Goal: Contribute content: Add original content to the website for others to see

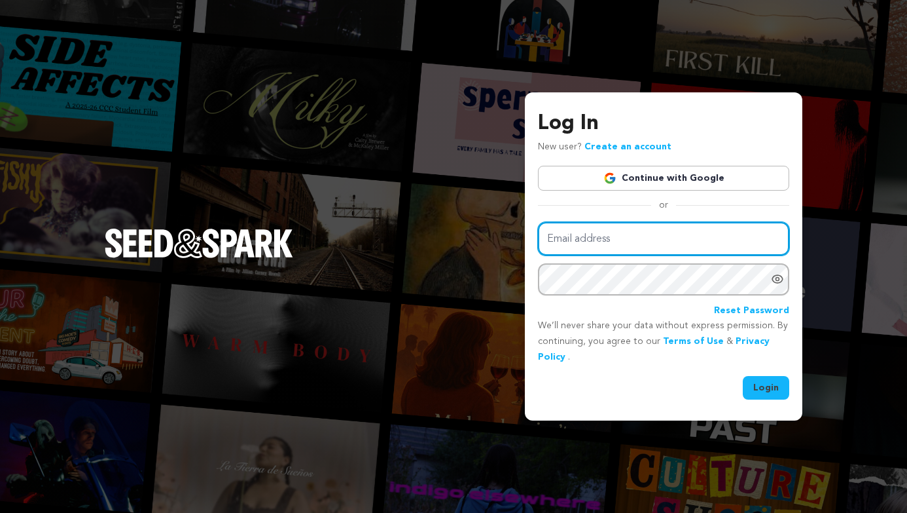
click at [591, 236] on input "Email address" at bounding box center [663, 238] width 251 height 33
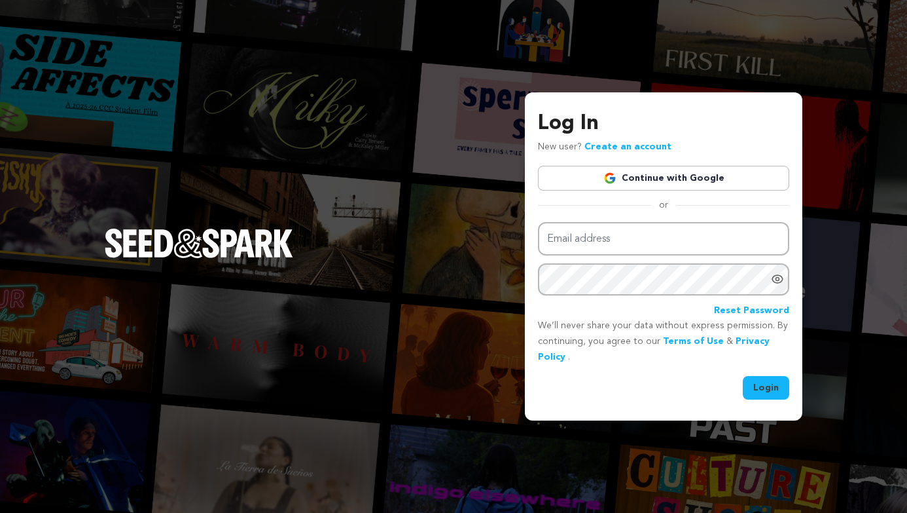
click at [639, 179] on link "Continue with Google" at bounding box center [663, 178] width 251 height 25
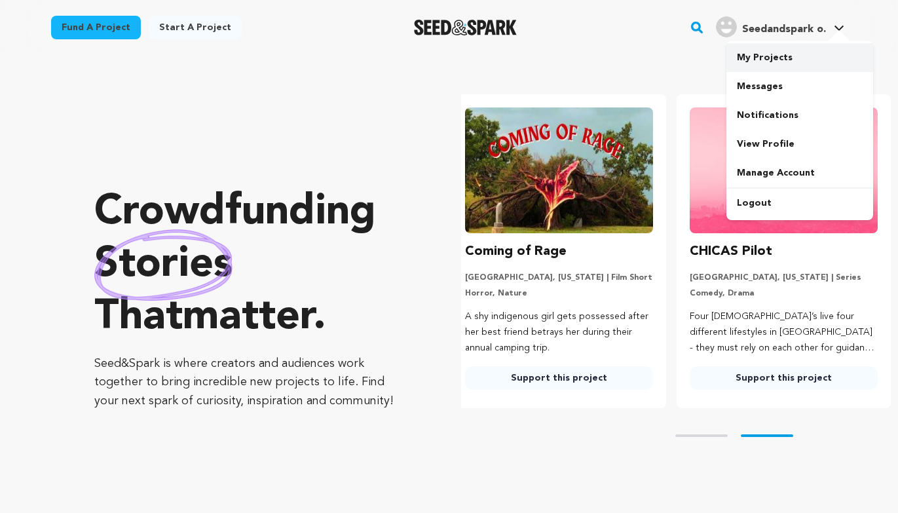
scroll to position [0, 235]
click at [811, 63] on link "My Projects" at bounding box center [799, 57] width 147 height 29
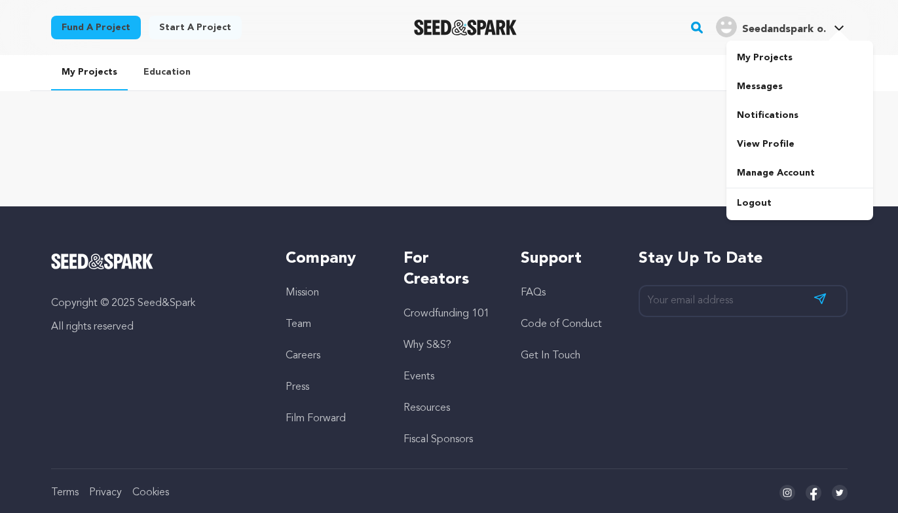
click at [765, 33] on span "Seedandspark o." at bounding box center [784, 29] width 84 height 10
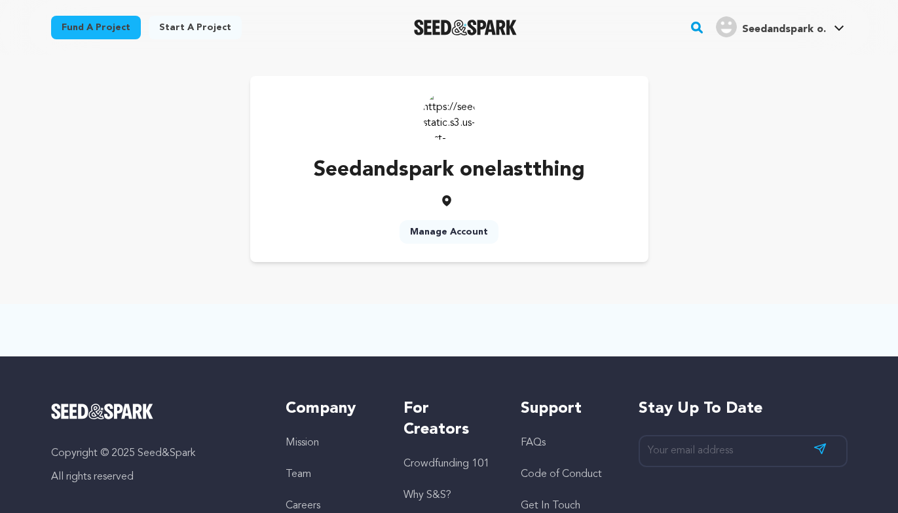
click at [459, 227] on link "Manage Account" at bounding box center [448, 232] width 99 height 24
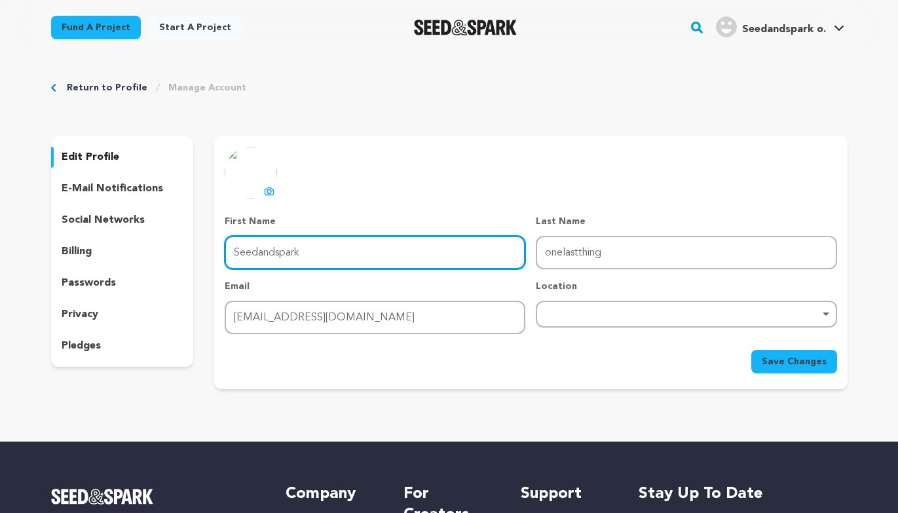
drag, startPoint x: 408, startPoint y: 255, endPoint x: 226, endPoint y: 234, distance: 183.3
click at [226, 234] on div "First Name First Name Seedandspark" at bounding box center [375, 242] width 301 height 54
type input "O"
type input "Stella"
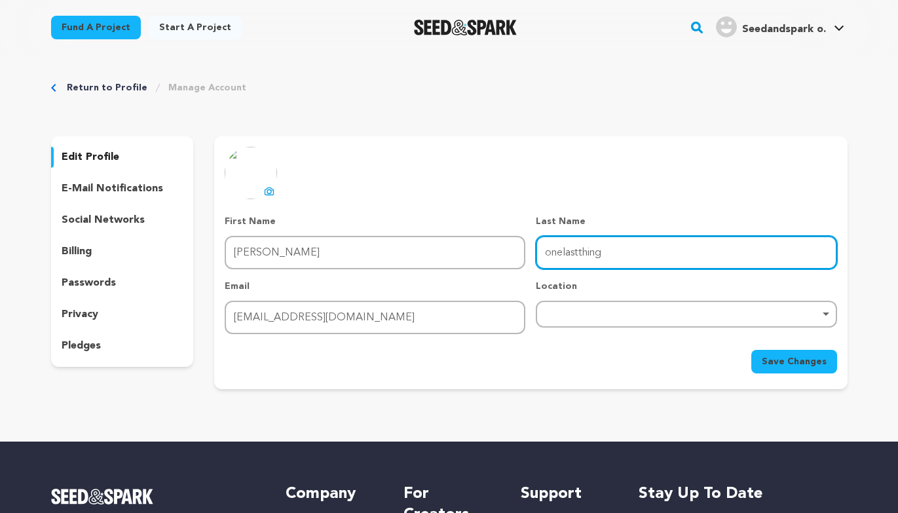
drag, startPoint x: 640, startPoint y: 261, endPoint x: 483, endPoint y: 260, distance: 157.1
click at [483, 260] on div "First Name First Name Stella Last Name Last Name onelastthing Email Email onela…" at bounding box center [531, 274] width 612 height 119
type input "n"
click at [588, 310] on div "Remove item" at bounding box center [686, 314] width 301 height 27
type input "Naymik"
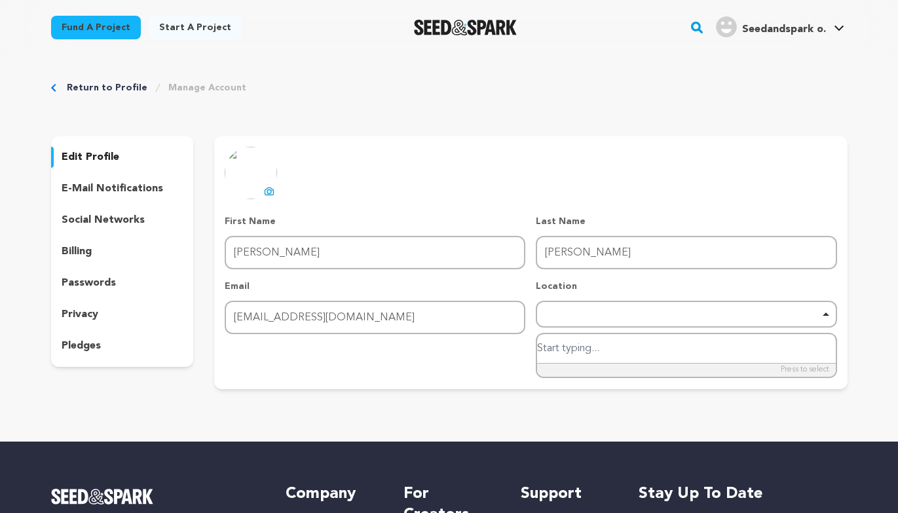
click at [583, 347] on input "search" at bounding box center [686, 348] width 298 height 29
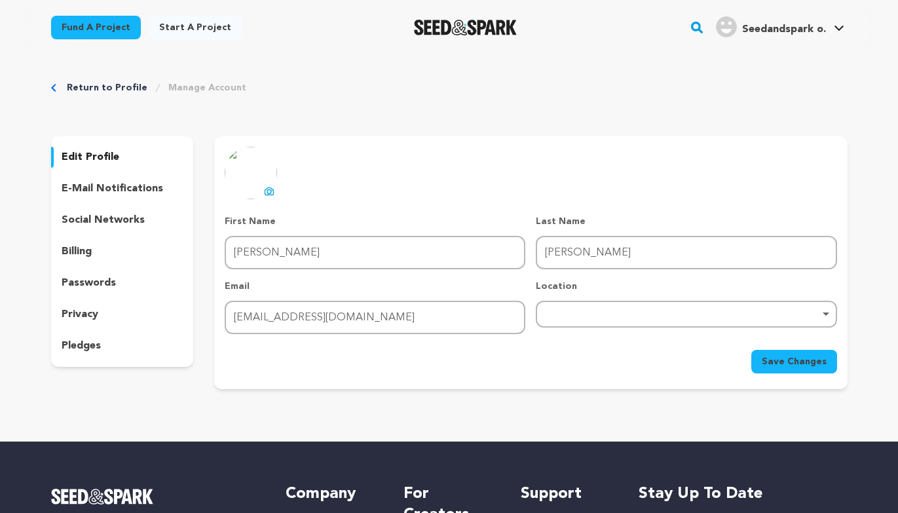
click at [612, 286] on p "Location" at bounding box center [686, 286] width 301 height 13
click at [777, 360] on span "Save Changes" at bounding box center [793, 361] width 65 height 13
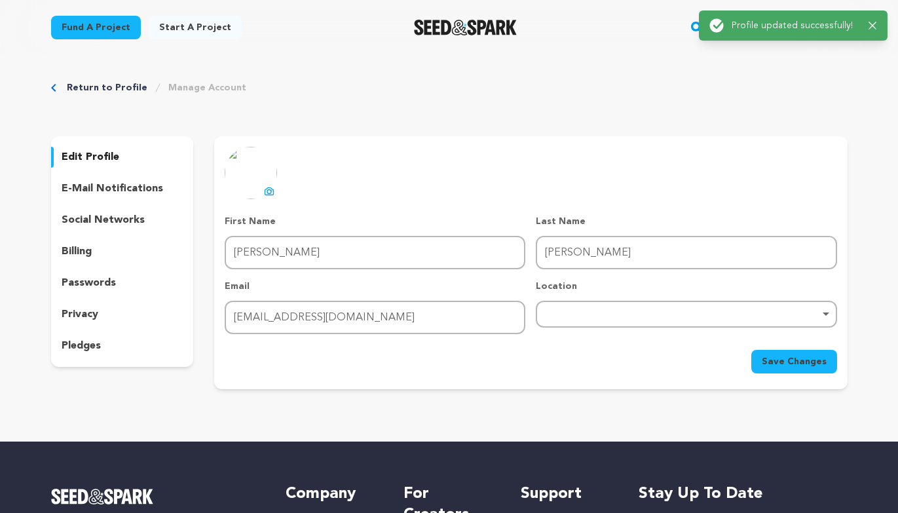
click at [94, 191] on p "e-mail notifications" at bounding box center [112, 189] width 101 height 16
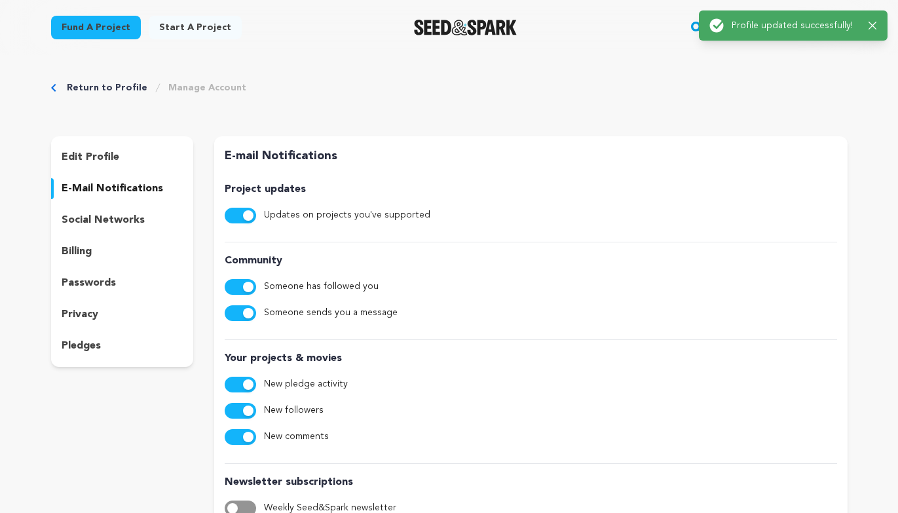
scroll to position [120, 0]
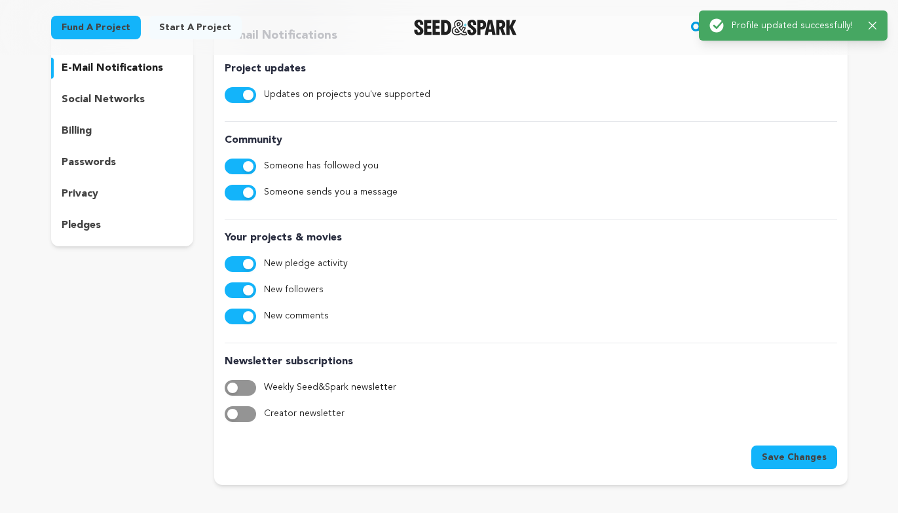
click at [87, 111] on div "edit profile e-mail notifications social networks billing passwords privacy ple…" at bounding box center [122, 131] width 143 height 230
click at [87, 109] on div "social networks" at bounding box center [122, 99] width 143 height 21
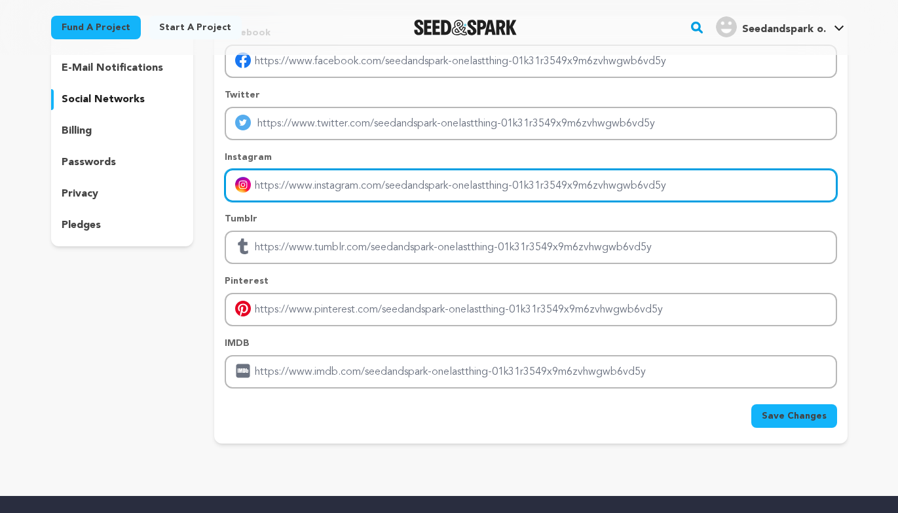
click at [313, 184] on input "Enter instagram handle link" at bounding box center [531, 185] width 612 height 33
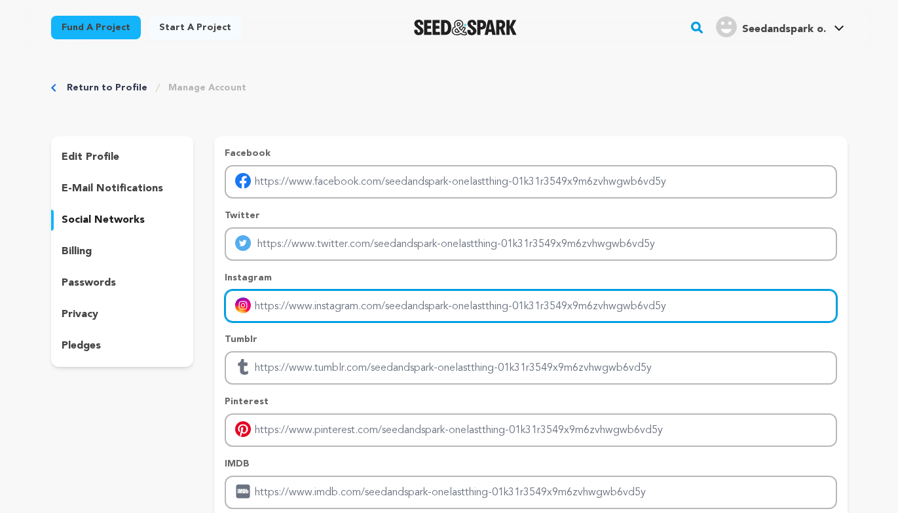
drag, startPoint x: 723, startPoint y: 306, endPoint x: 278, endPoint y: 293, distance: 446.1
click at [268, 293] on input "Enter instagram handle link" at bounding box center [531, 305] width 612 height 33
click at [270, 306] on input "Enter instagram handle link" at bounding box center [531, 305] width 612 height 33
paste input "https://www.instagram.com/onelastthingfilm/"
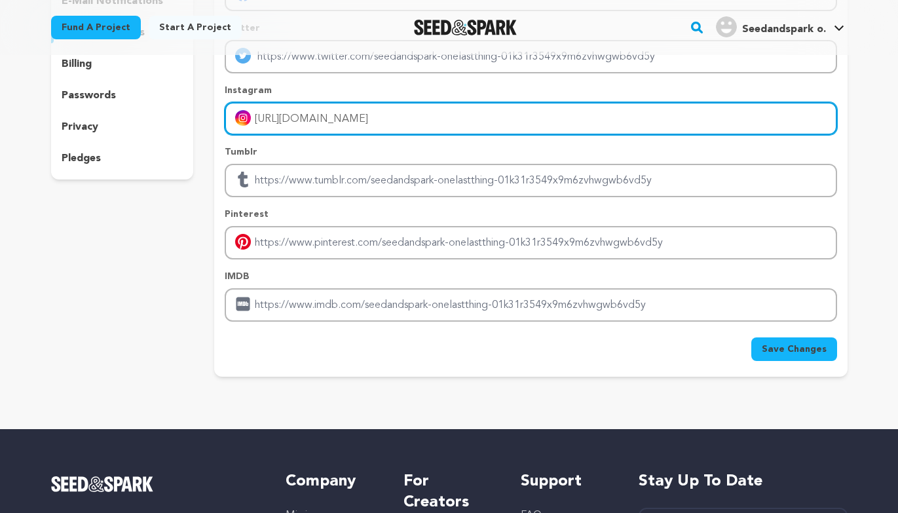
scroll to position [191, 0]
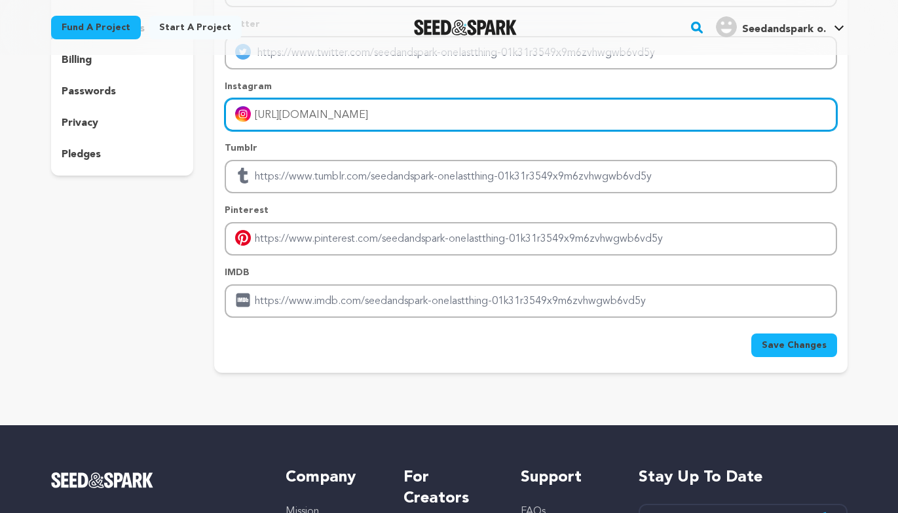
type input "https://www.instagram.com/onelastthingfilm/"
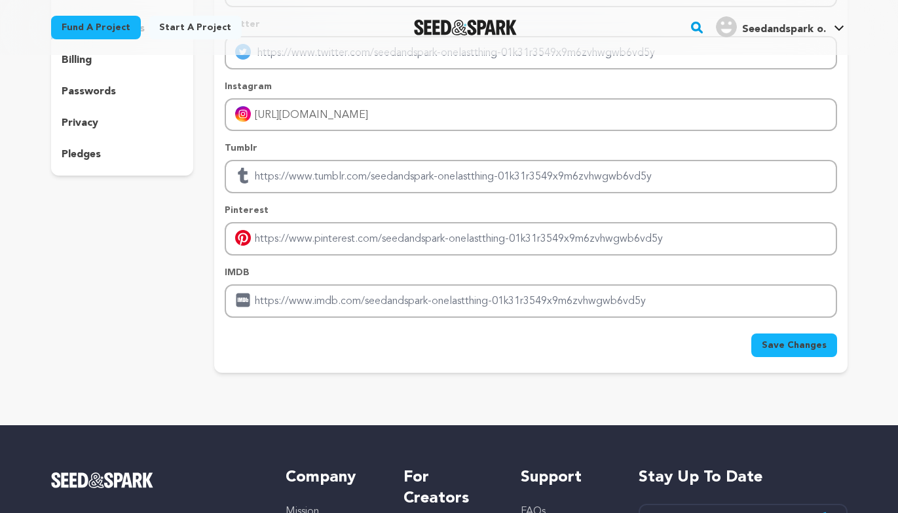
click at [805, 348] on span "Save Changes" at bounding box center [793, 344] width 65 height 13
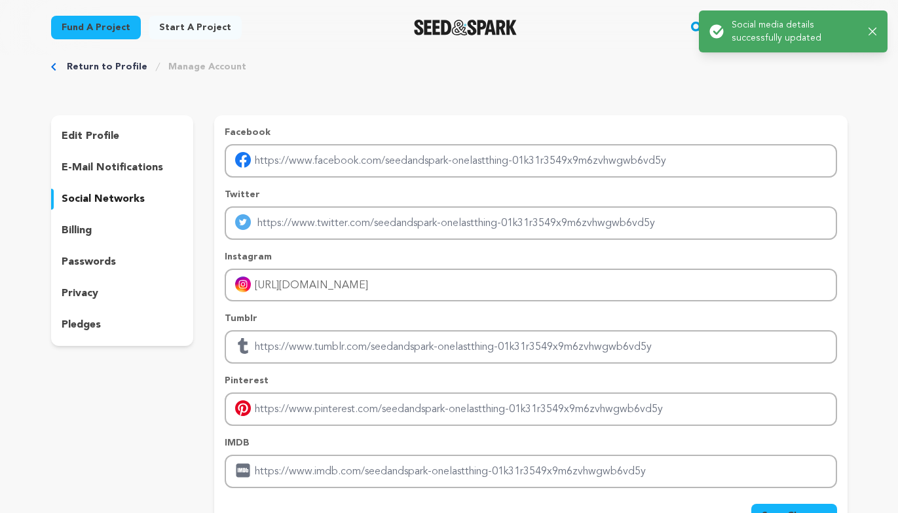
scroll to position [0, 0]
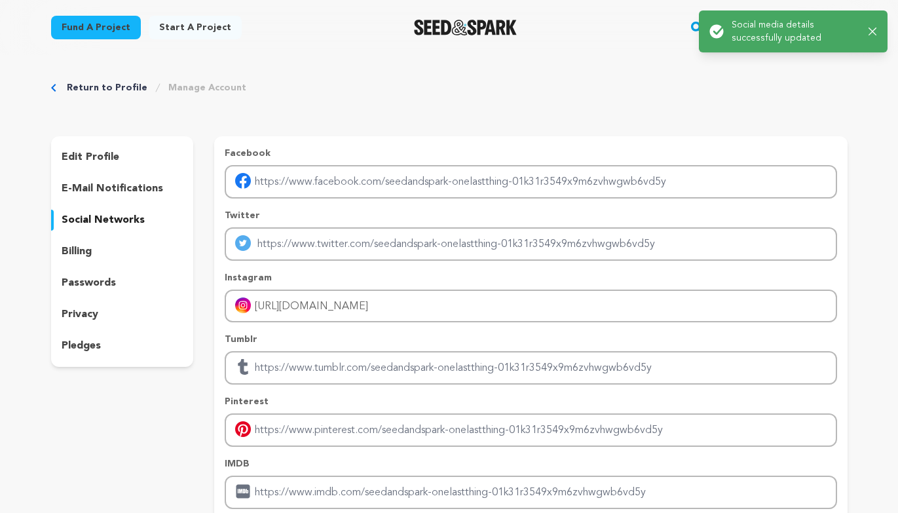
click at [139, 244] on div "billing" at bounding box center [122, 251] width 143 height 21
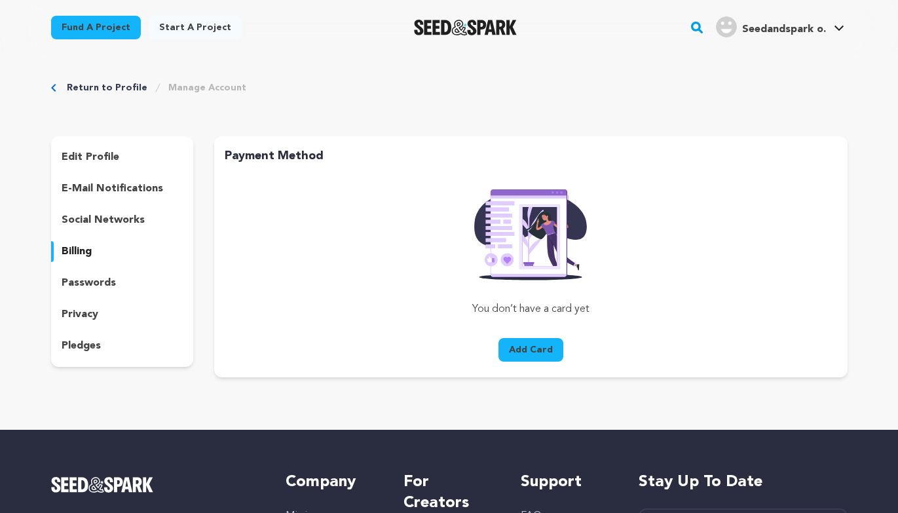
click at [117, 285] on div "passwords" at bounding box center [122, 282] width 143 height 21
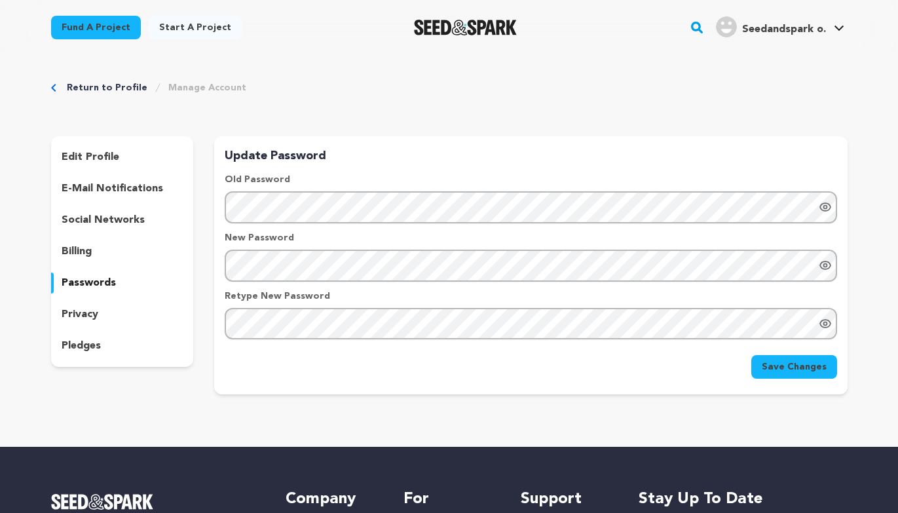
click at [118, 309] on div "privacy" at bounding box center [122, 314] width 143 height 21
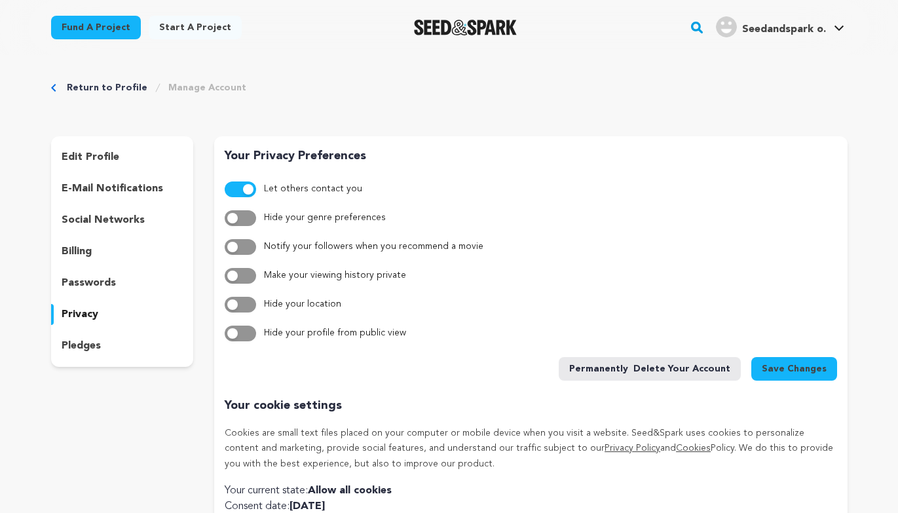
click at [115, 345] on div "pledges" at bounding box center [122, 345] width 143 height 21
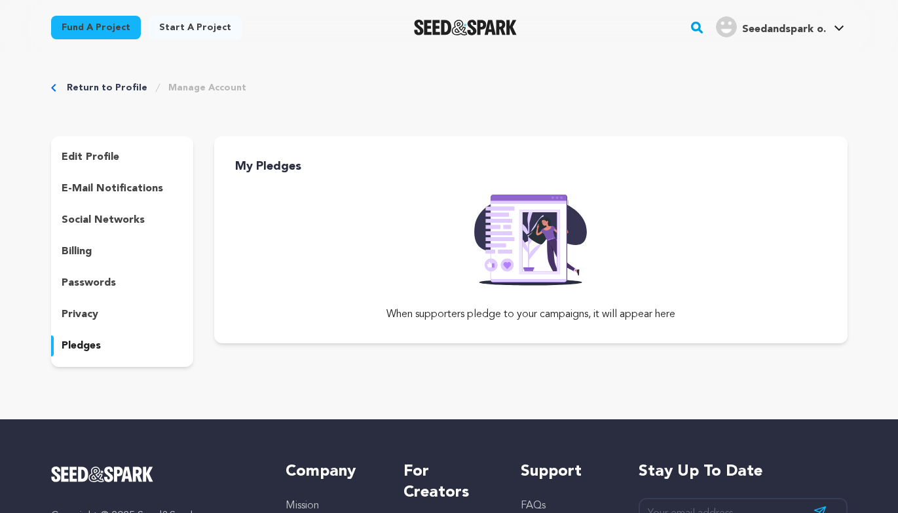
click at [132, 149] on div "edit profile" at bounding box center [122, 157] width 143 height 21
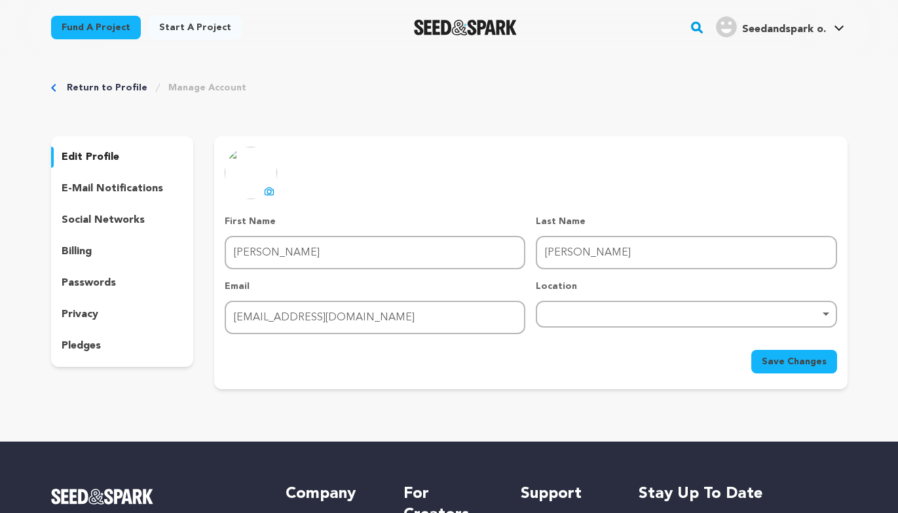
click at [782, 20] on div "Seedandspark o." at bounding box center [771, 26] width 110 height 21
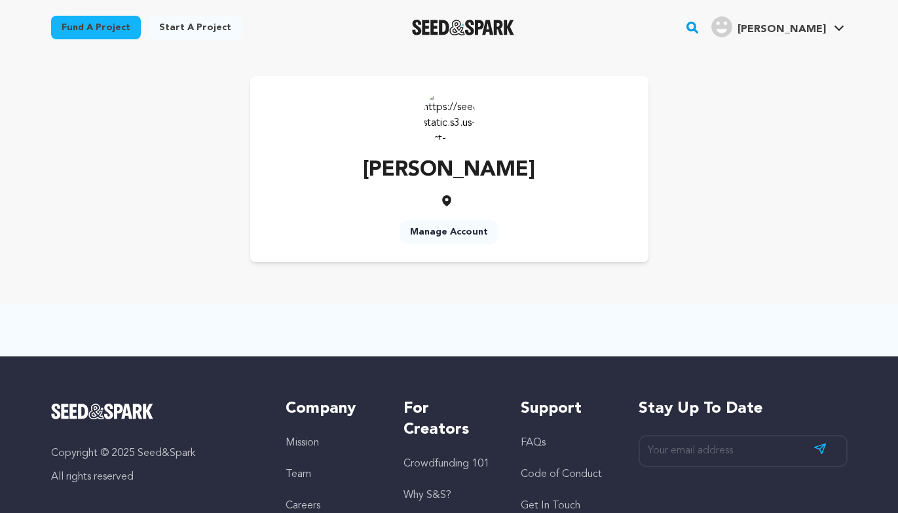
click at [434, 110] on img at bounding box center [449, 115] width 52 height 52
click at [804, 70] on link "My Projects" at bounding box center [799, 57] width 147 height 29
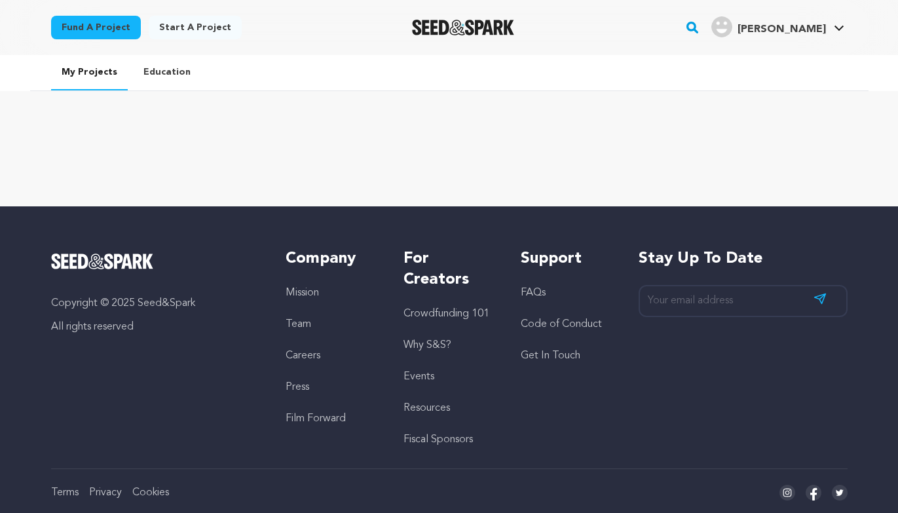
click at [174, 31] on link "Start a project" at bounding box center [195, 28] width 93 height 24
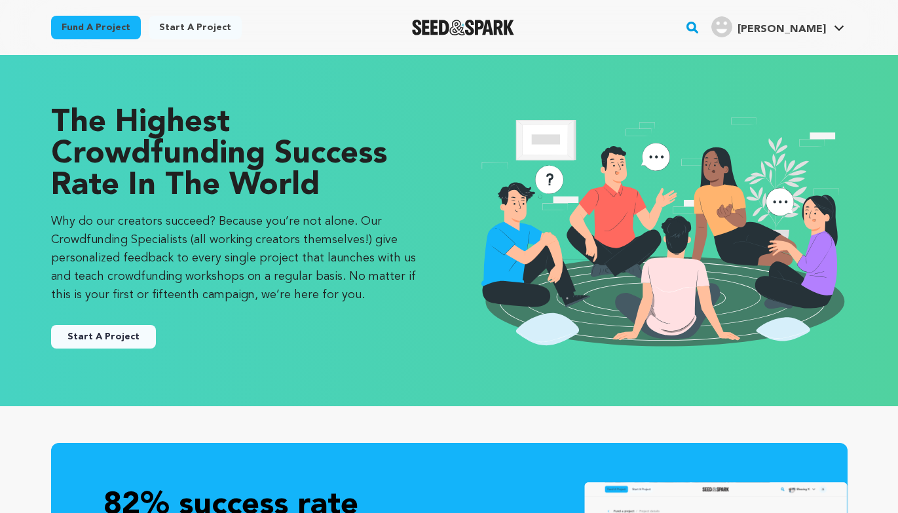
click at [147, 333] on button "Start A Project" at bounding box center [103, 337] width 105 height 24
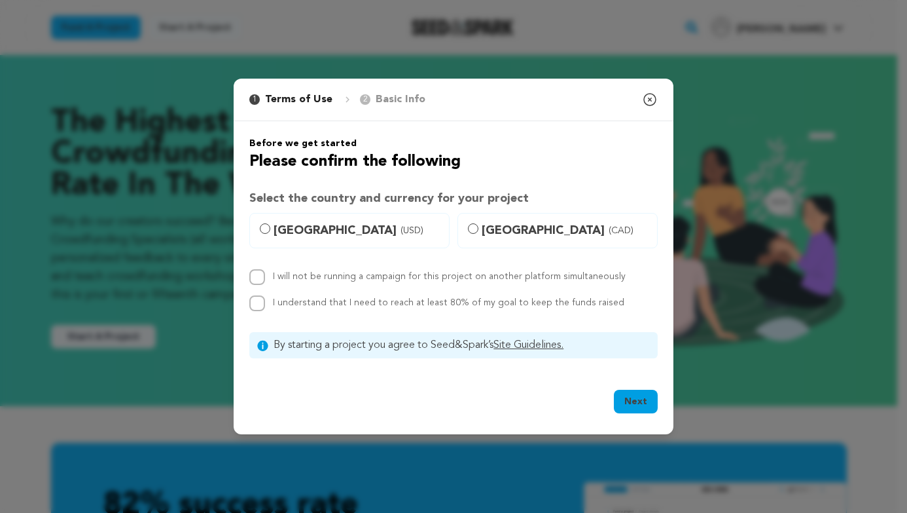
click at [292, 234] on span "[GEOGRAPHIC_DATA] (USD)" at bounding box center [358, 230] width 168 height 18
click at [270, 234] on input "[GEOGRAPHIC_DATA] (USD)" at bounding box center [265, 228] width 10 height 10
radio input "true"
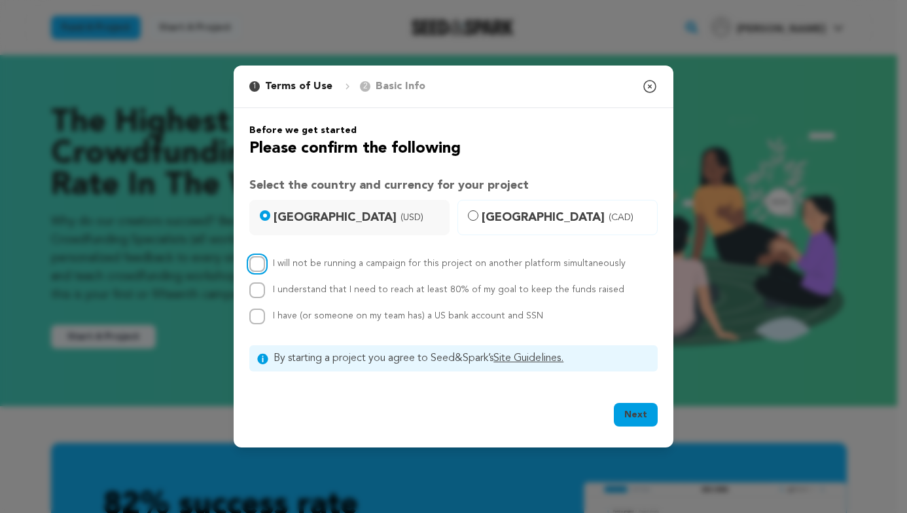
click at [258, 263] on input "I will not be running a campaign for this project on another platform simultane…" at bounding box center [257, 264] width 16 height 16
checkbox input "true"
click at [257, 287] on input "I understand that I need to reach at least 80% of my goal to keep the funds rai…" at bounding box center [257, 290] width 16 height 16
checkbox input "true"
click at [258, 309] on input "I have (or someone on my team has) a US bank account and SSN" at bounding box center [257, 316] width 16 height 16
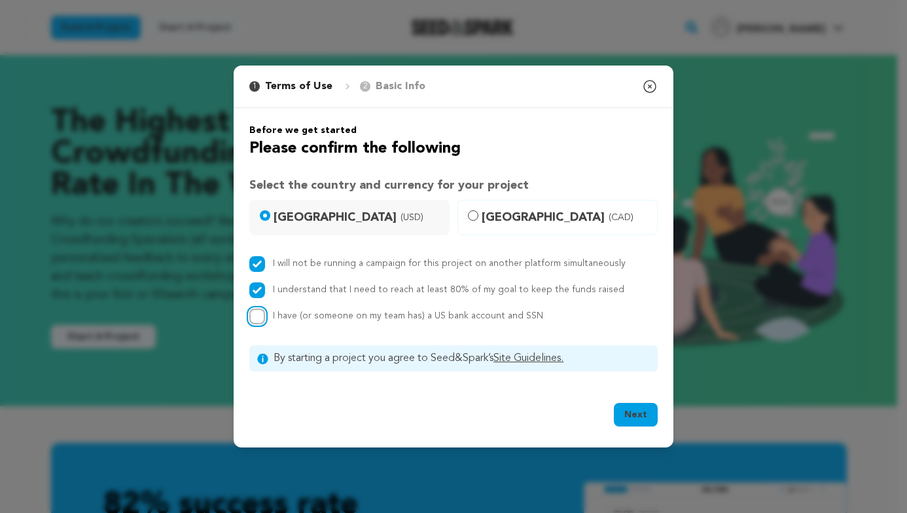
checkbox input "true"
click at [630, 418] on button "Next" at bounding box center [636, 415] width 44 height 24
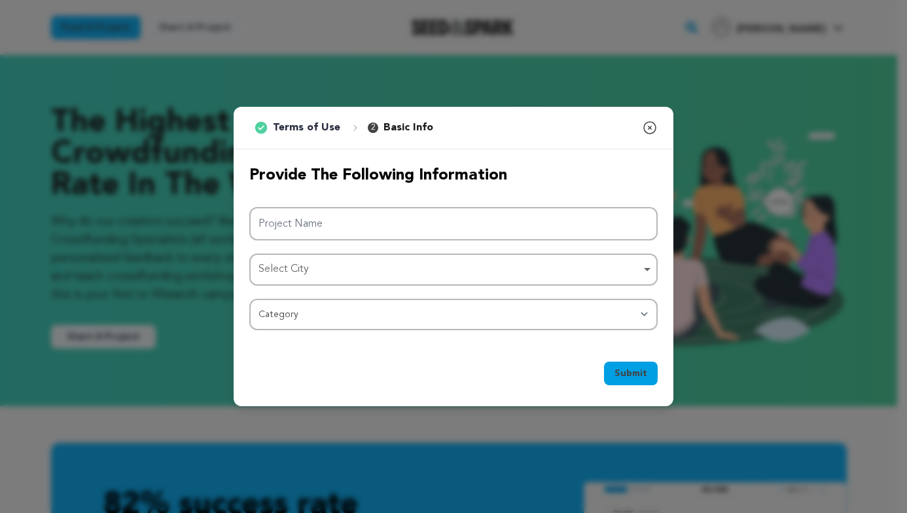
click at [409, 244] on div "Project Name Select City Select City Remove item Select City Category Film Feat…" at bounding box center [453, 268] width 409 height 123
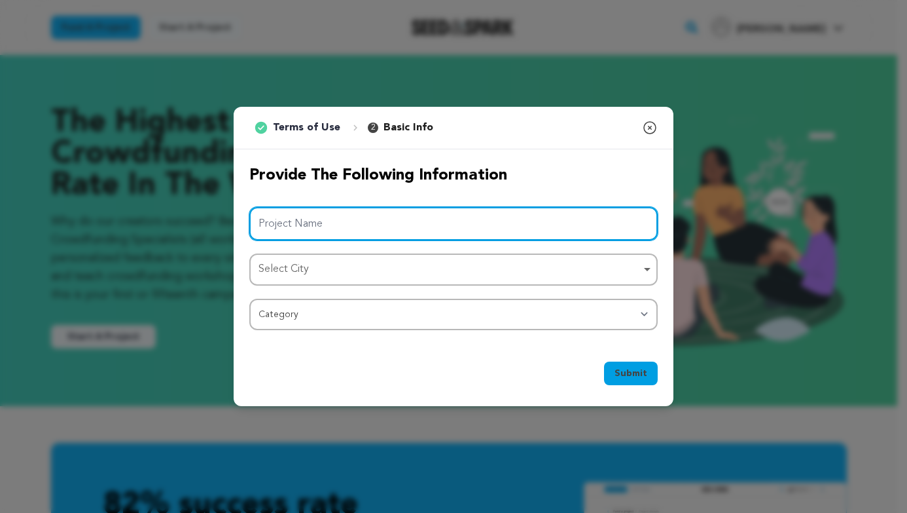
click at [409, 240] on input "Project Name" at bounding box center [453, 223] width 409 height 33
click at [404, 258] on div "Select City Remove item" at bounding box center [453, 269] width 395 height 24
type input "One Last Thing"
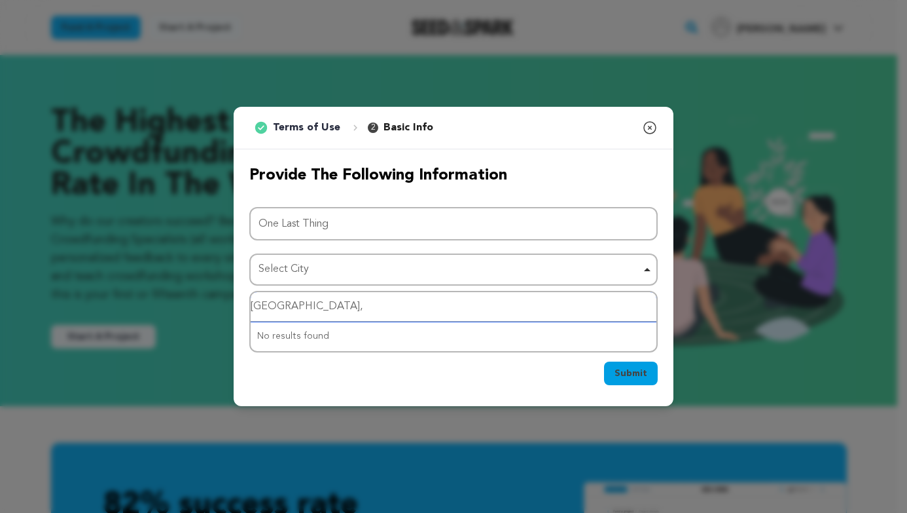
type input "Kent, I"
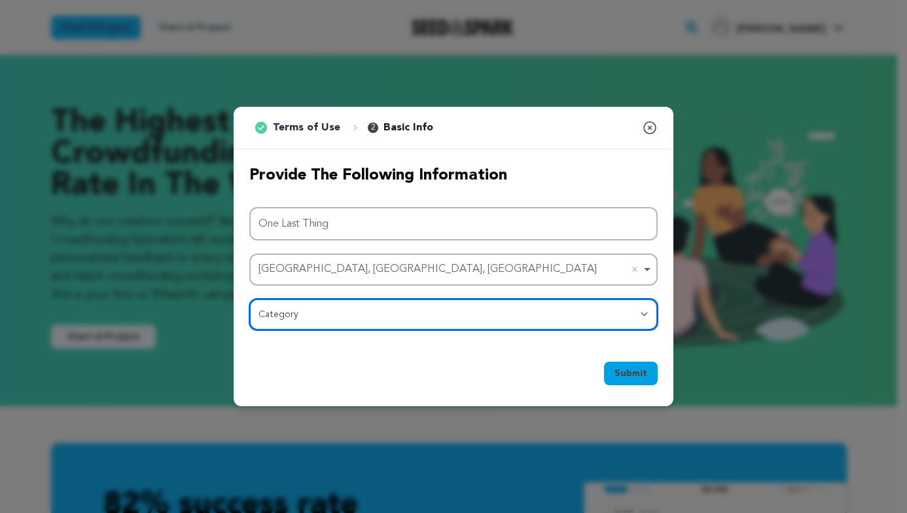
click at [321, 308] on select "Category Film Feature Film Short Series Film Festival Company Music Video VR Ex…" at bounding box center [453, 314] width 409 height 31
select select "383"
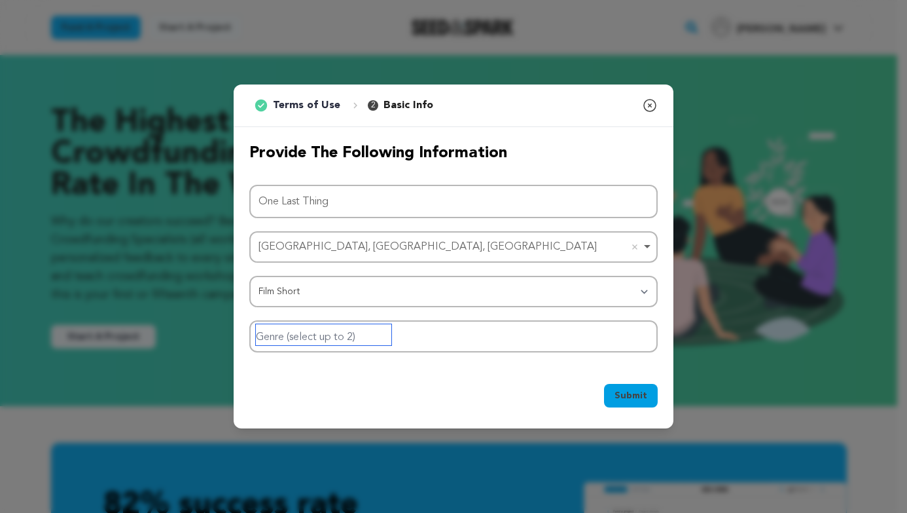
click at [314, 337] on input "Genre (select up to 2)" at bounding box center [324, 334] width 136 height 21
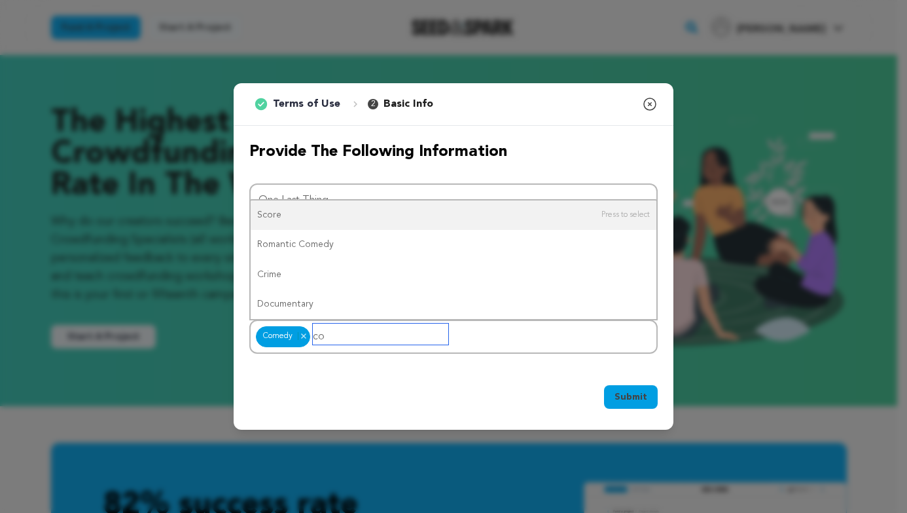
type input "c"
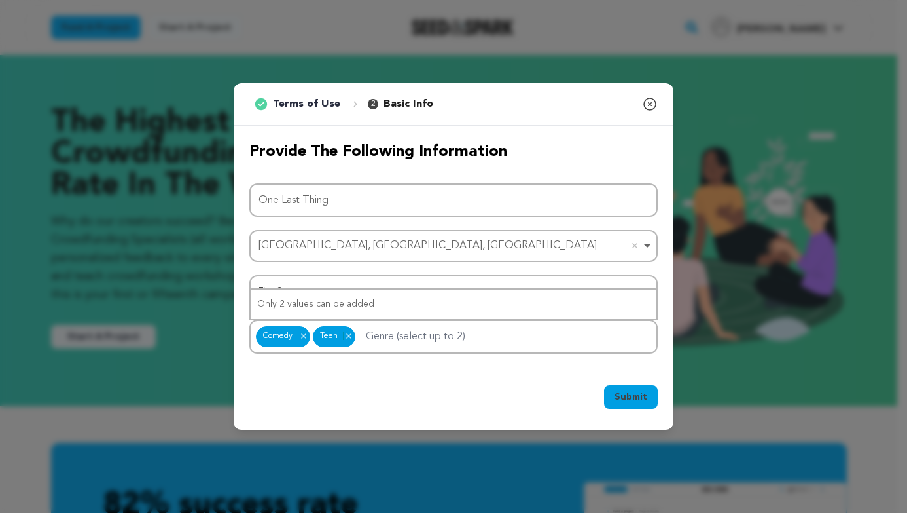
click at [638, 393] on span "Submit" at bounding box center [631, 396] width 33 height 13
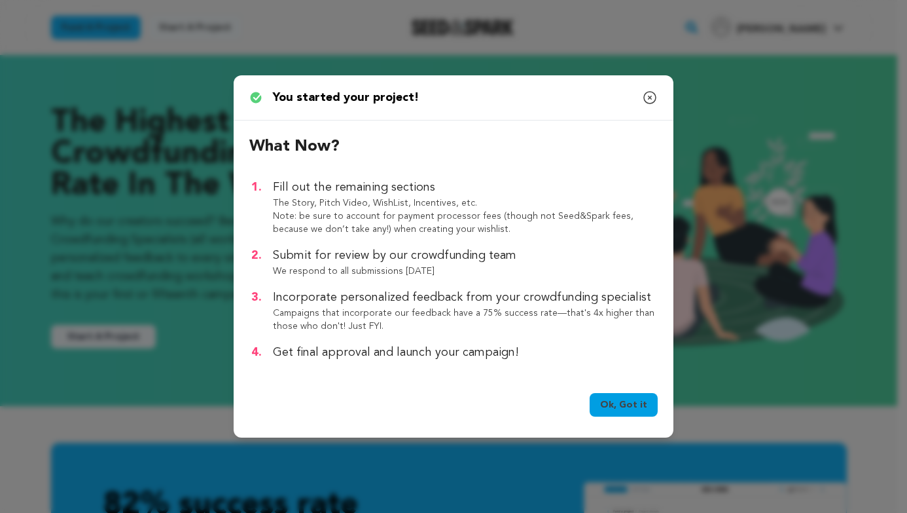
click at [619, 407] on link "Ok, Got it" at bounding box center [624, 405] width 68 height 24
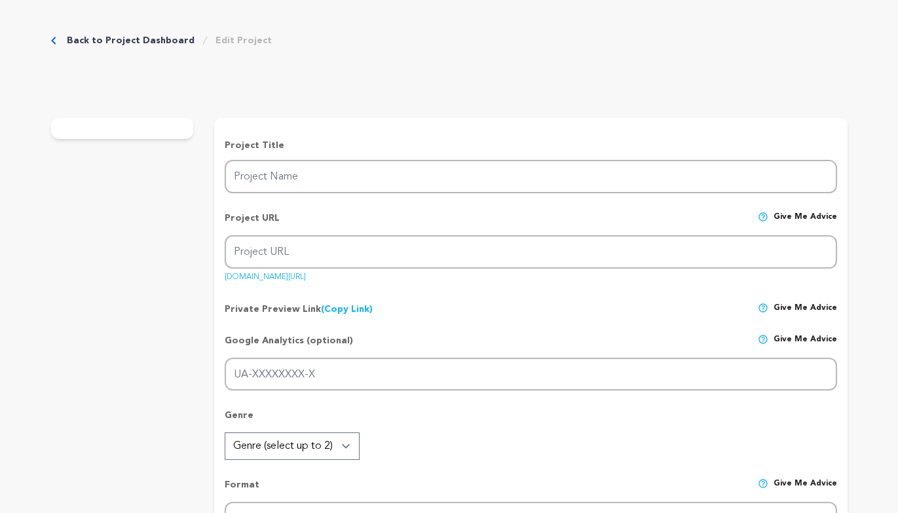
type input "One Last Thing"
type input "one-last-thing"
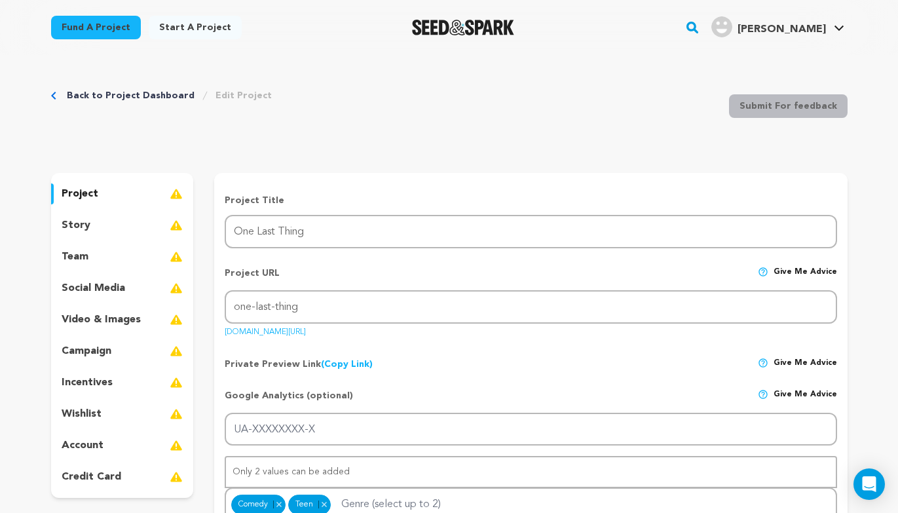
click at [160, 90] on link "Back to Project Dashboard" at bounding box center [131, 95] width 128 height 13
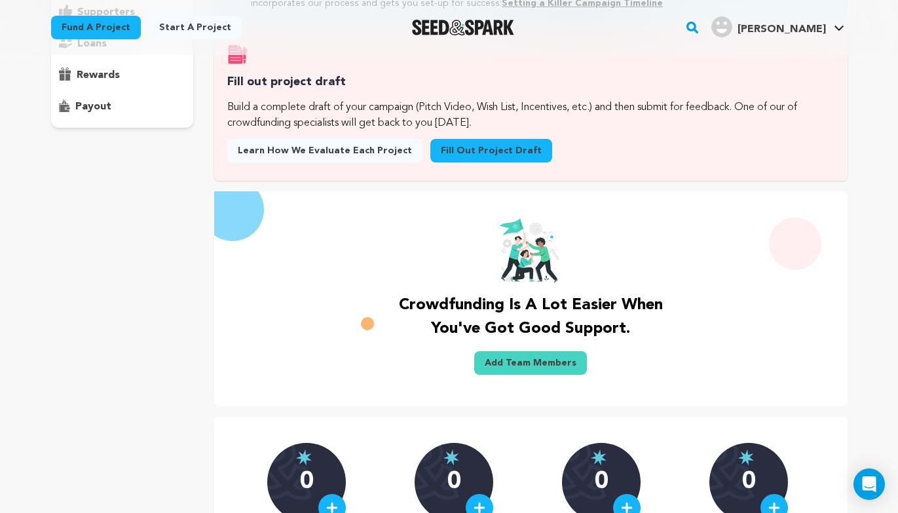
scroll to position [210, 0]
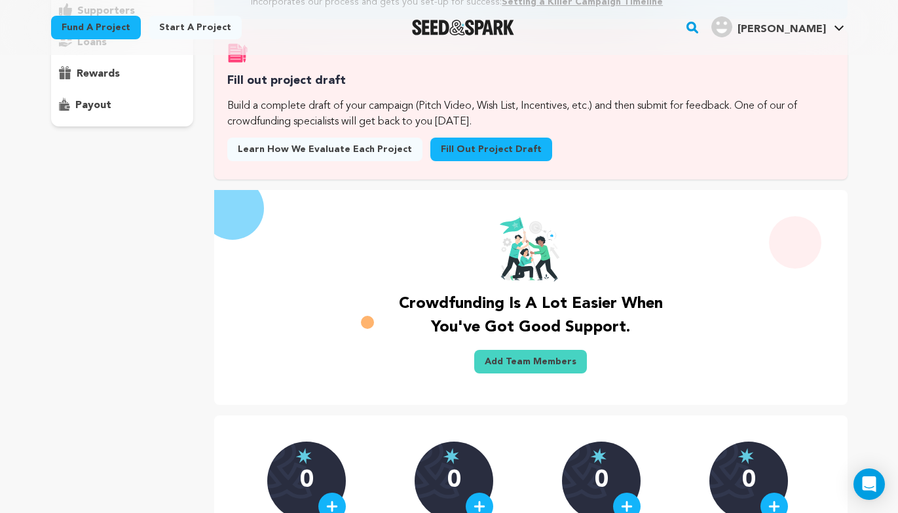
click at [522, 372] on link "Add Team Members" at bounding box center [530, 362] width 113 height 24
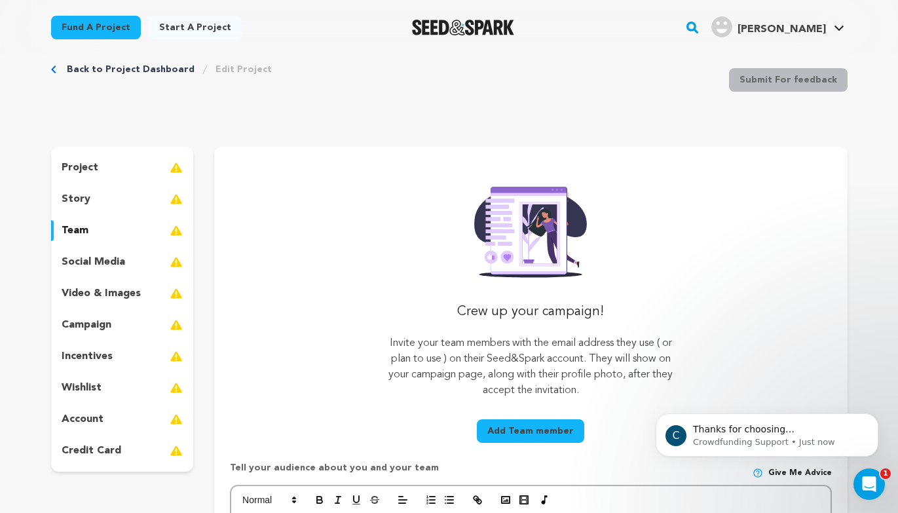
scroll to position [27, 0]
click at [77, 67] on link "Back to Project Dashboard" at bounding box center [131, 68] width 128 height 13
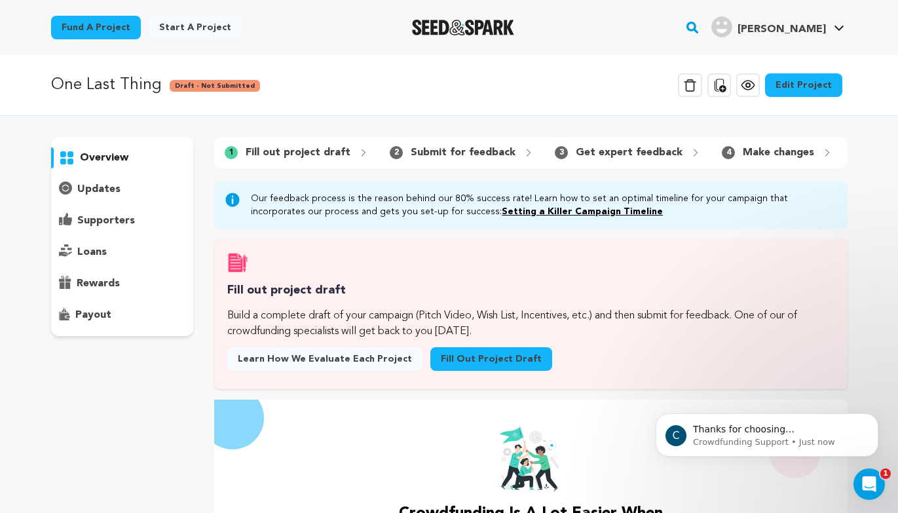
click at [446, 369] on link "Fill out project draft" at bounding box center [491, 359] width 122 height 24
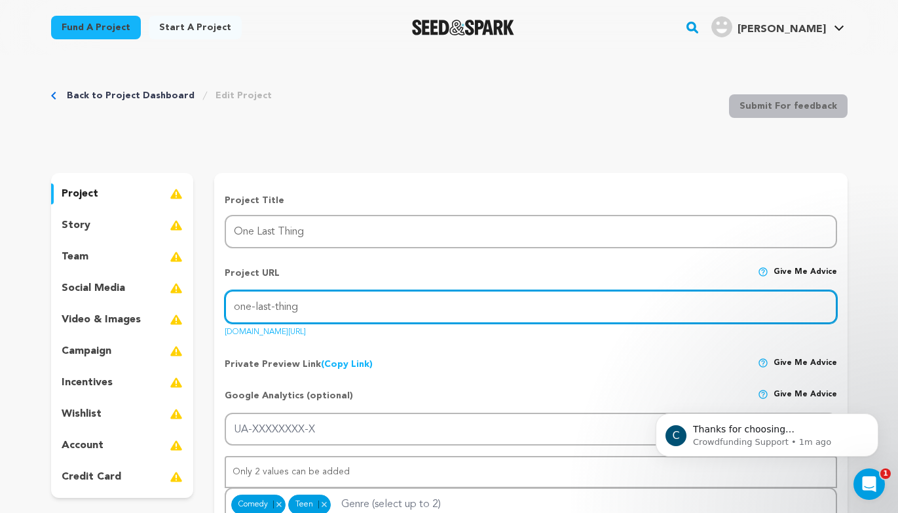
click at [376, 302] on input "one-last-thing" at bounding box center [531, 306] width 612 height 33
drag, startPoint x: 420, startPoint y: 309, endPoint x: 216, endPoint y: 280, distance: 206.3
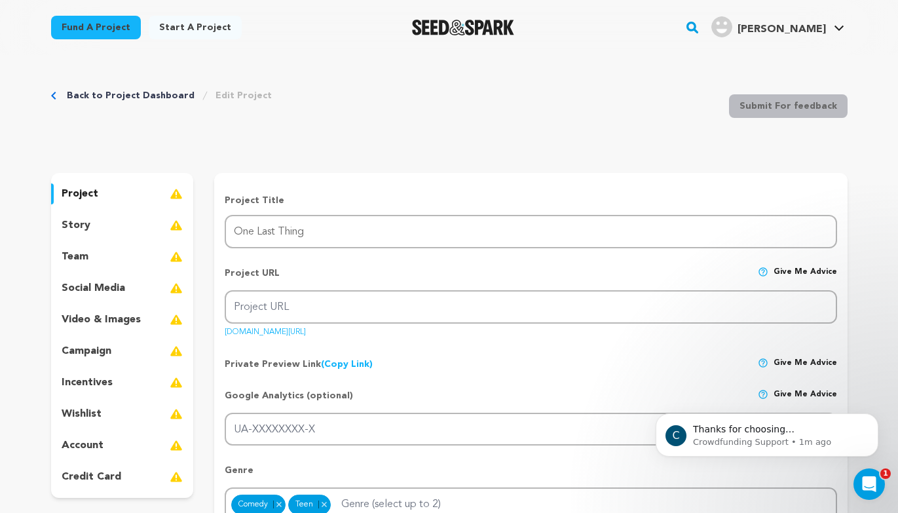
click at [414, 369] on div "Private Preview Link (Copy Link) Copy private preview link Give me advice" at bounding box center [531, 359] width 612 height 24
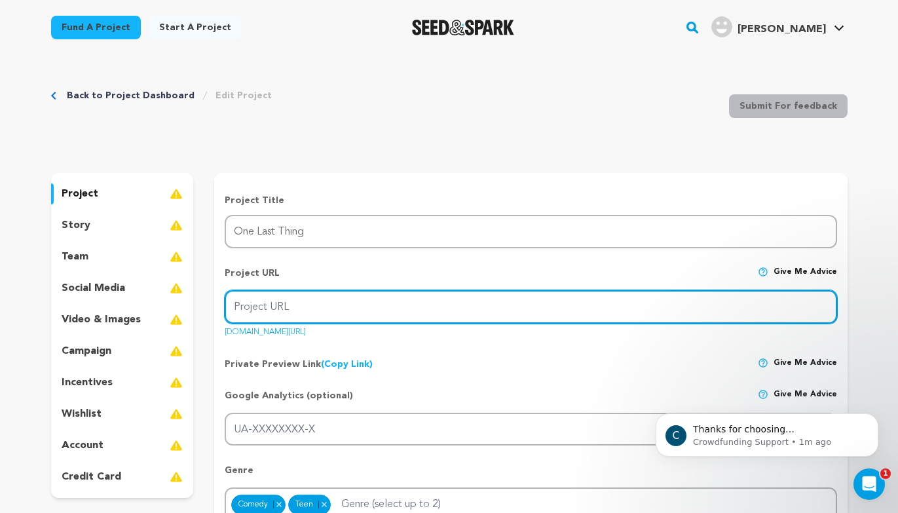
click at [375, 307] on input "Project URL" at bounding box center [531, 306] width 612 height 33
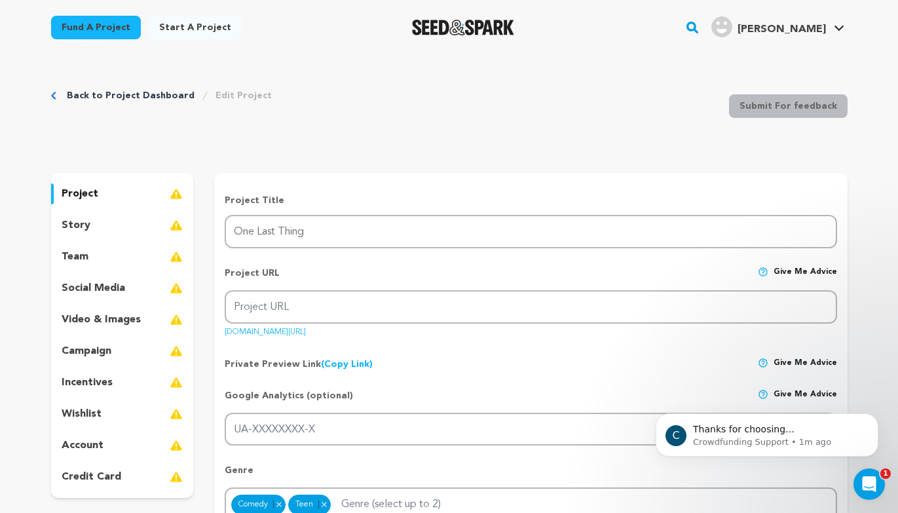
click at [306, 331] on link "seedandspark.com/fund/one-last-thing" at bounding box center [265, 329] width 81 height 13
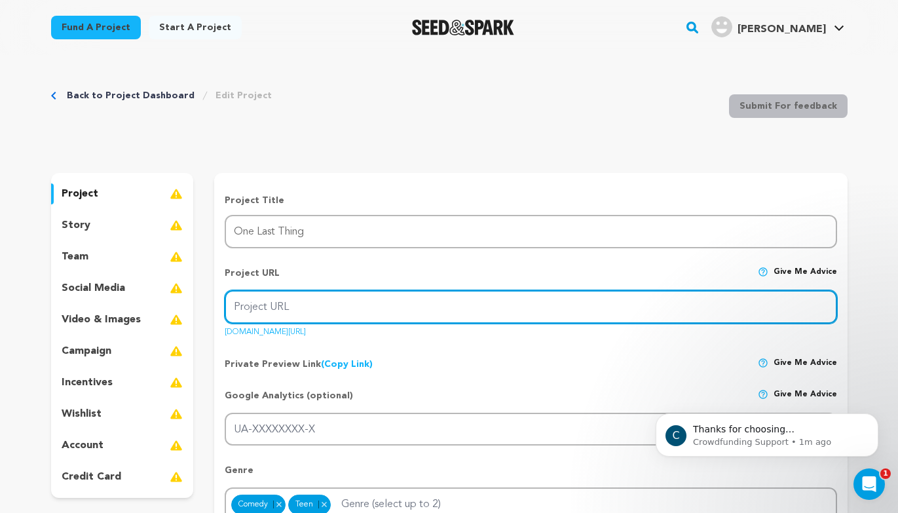
click at [358, 320] on input "Project URL" at bounding box center [531, 306] width 612 height 33
click at [771, 300] on input "Project URL" at bounding box center [531, 306] width 612 height 33
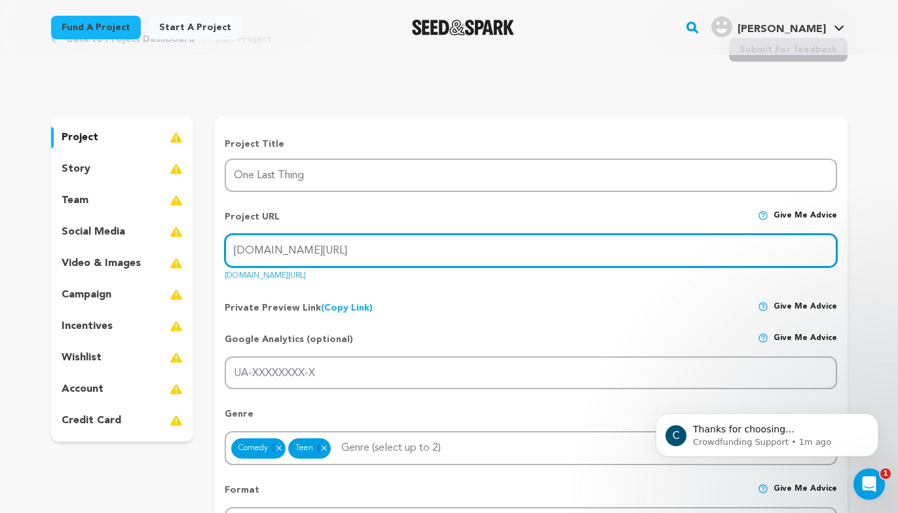
scroll to position [58, 0]
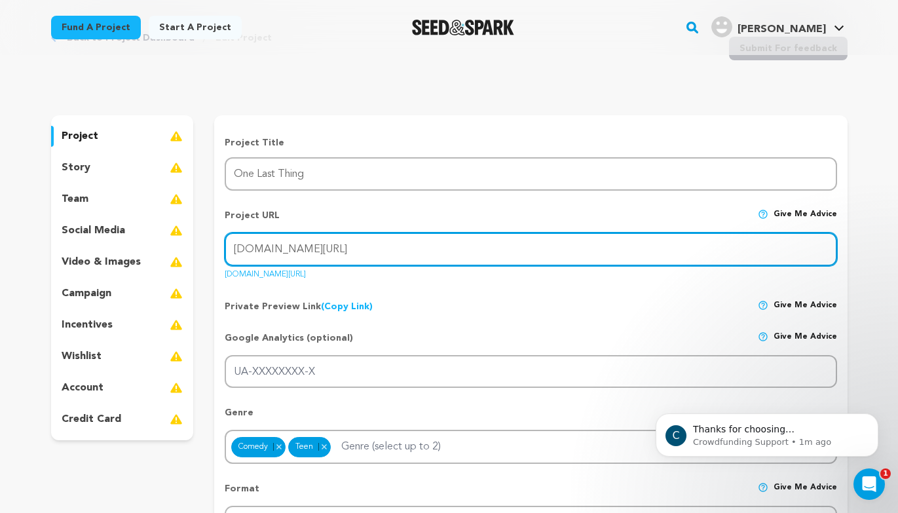
type input "seedandspark.com/fund/one-last-thing"
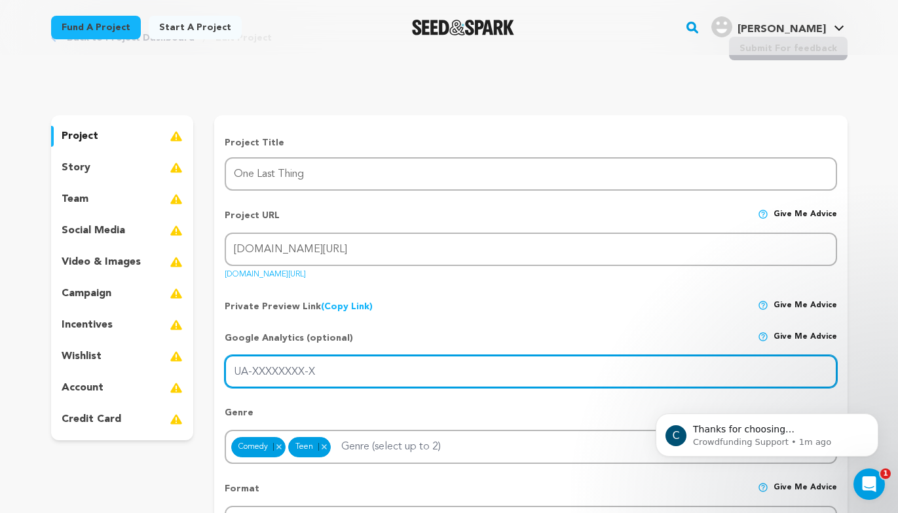
click at [425, 371] on input "UA-XXXXXXXX-X" at bounding box center [531, 371] width 612 height 33
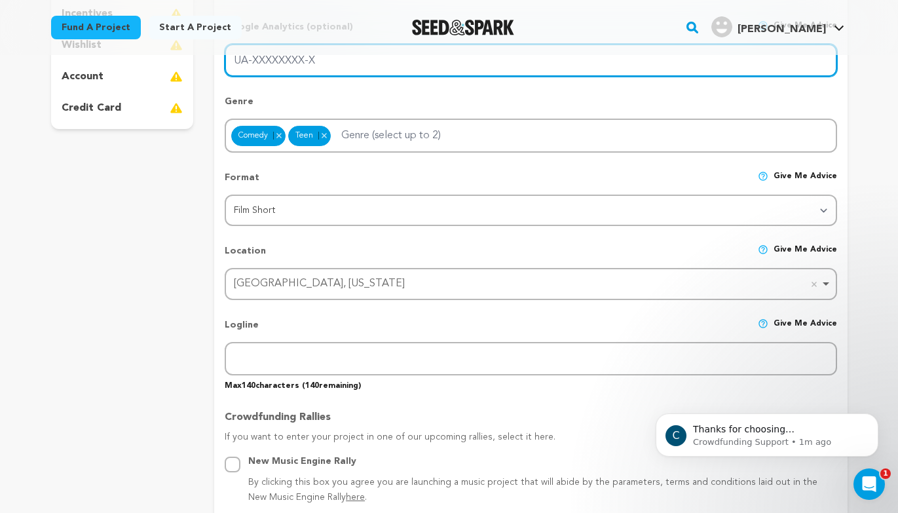
scroll to position [369, 0]
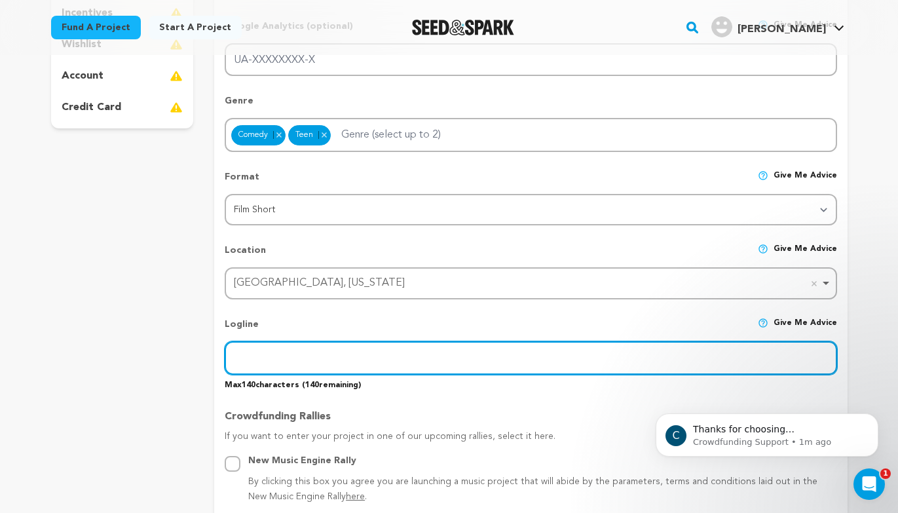
click at [344, 358] on input "text" at bounding box center [531, 357] width 612 height 33
paste input "After ghosting her boyfriend, Callie must confront the uncomfortable the night …"
type input "After ghosting her boyfriend, Callie must confront the uncomfortable the night …"
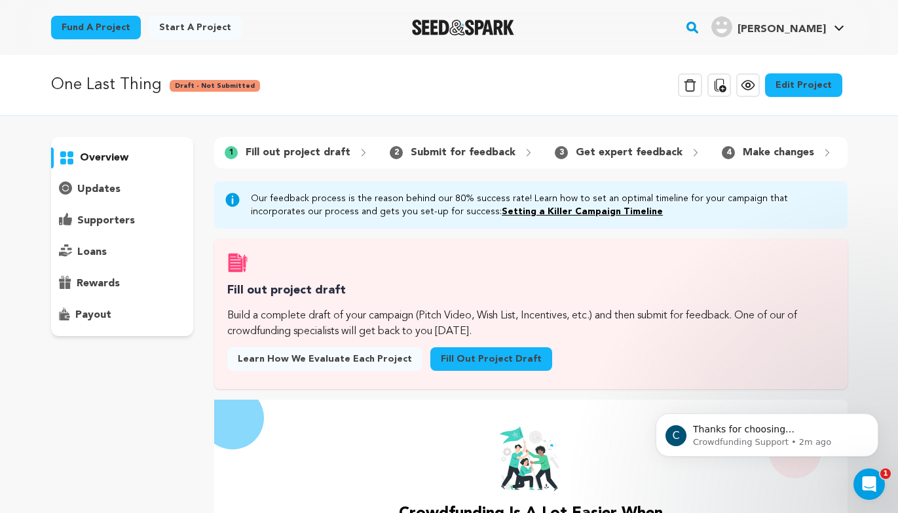
click at [331, 158] on p "Fill out project draft" at bounding box center [298, 153] width 105 height 16
click at [358, 153] on icon at bounding box center [363, 152] width 10 height 10
click at [805, 86] on link "Edit Project" at bounding box center [803, 85] width 77 height 24
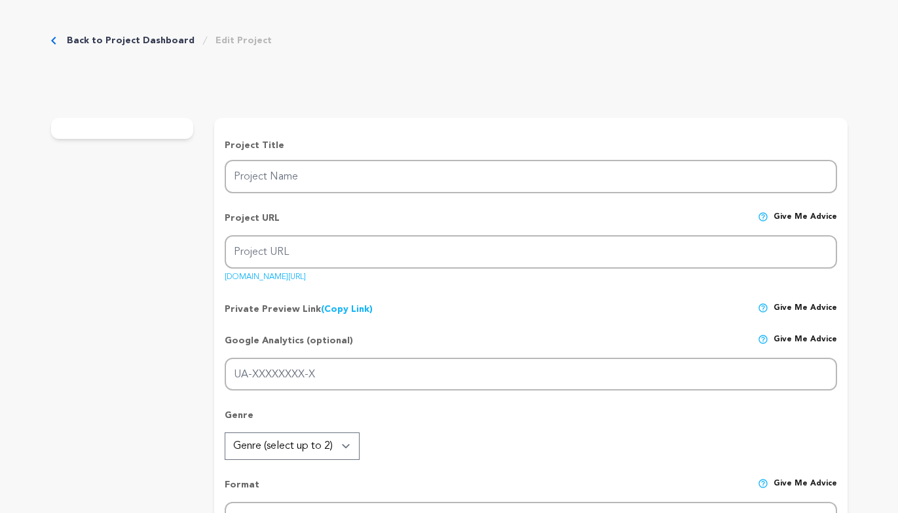
type input "One Last Thing"
type input "one-last-thing"
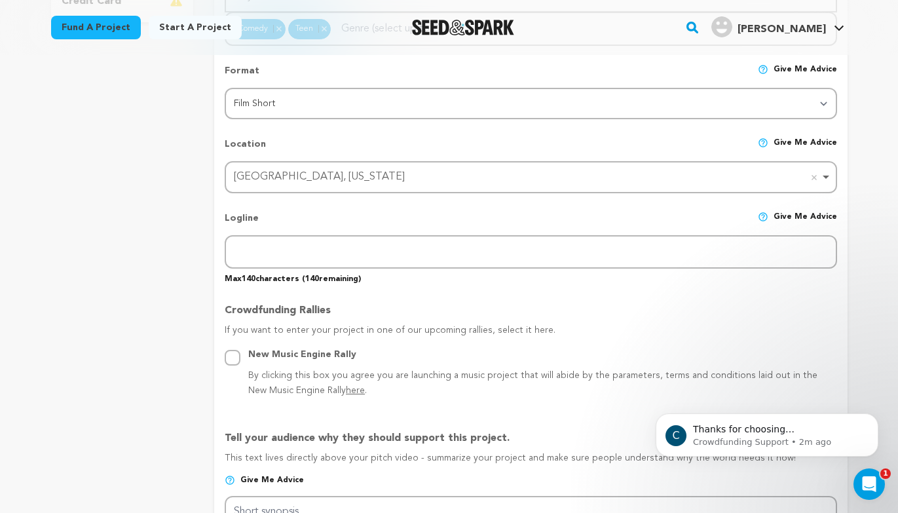
scroll to position [476, 0]
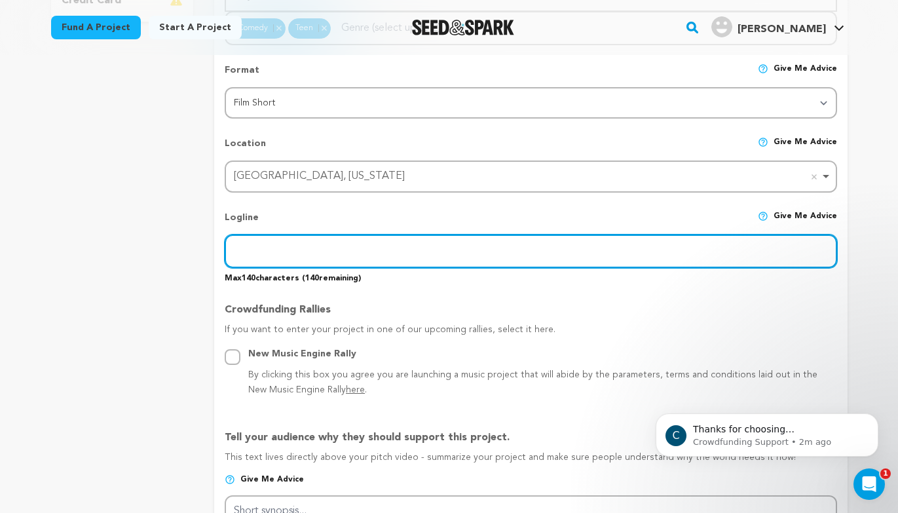
click at [496, 243] on input "text" at bounding box center [531, 250] width 612 height 33
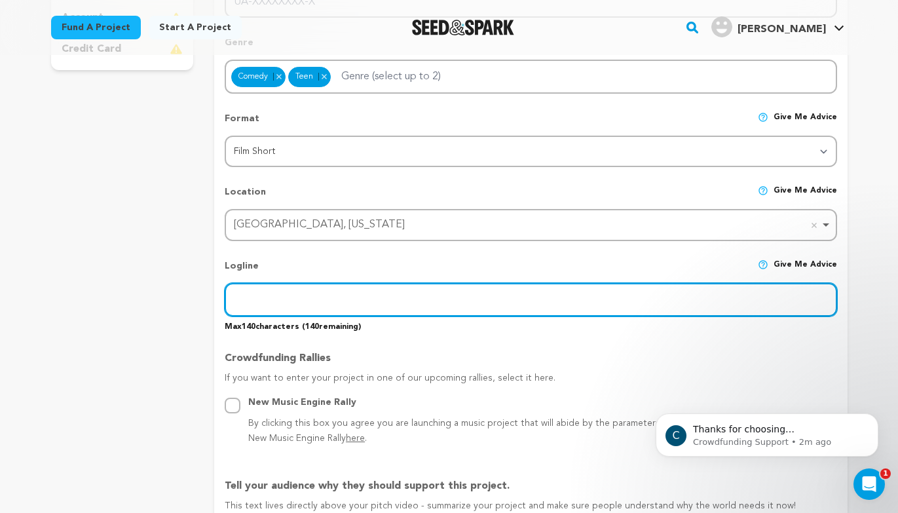
scroll to position [428, 0]
paste input "After ghosting her boyfriend, [PERSON_NAME] must confront the uncomfortable the…"
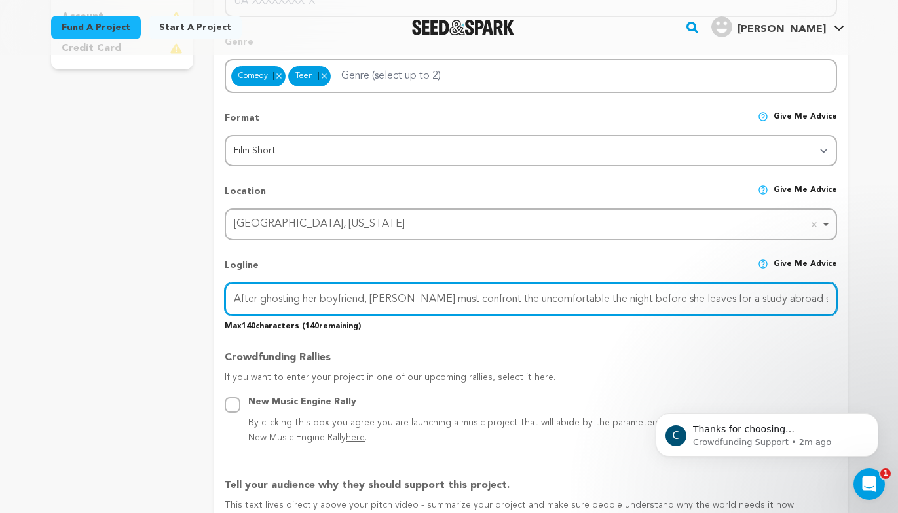
scroll to position [0, 58]
click at [291, 300] on input "After ghosting her boyfriend, [PERSON_NAME] must confront the uncomfortable the…" at bounding box center [531, 298] width 612 height 33
drag, startPoint x: 370, startPoint y: 297, endPoint x: 497, endPoint y: 301, distance: 127.1
click at [497, 301] on input "After ghosting her boyfriend, [PERSON_NAME] must confront the uncomfortable the…" at bounding box center [531, 298] width 612 height 33
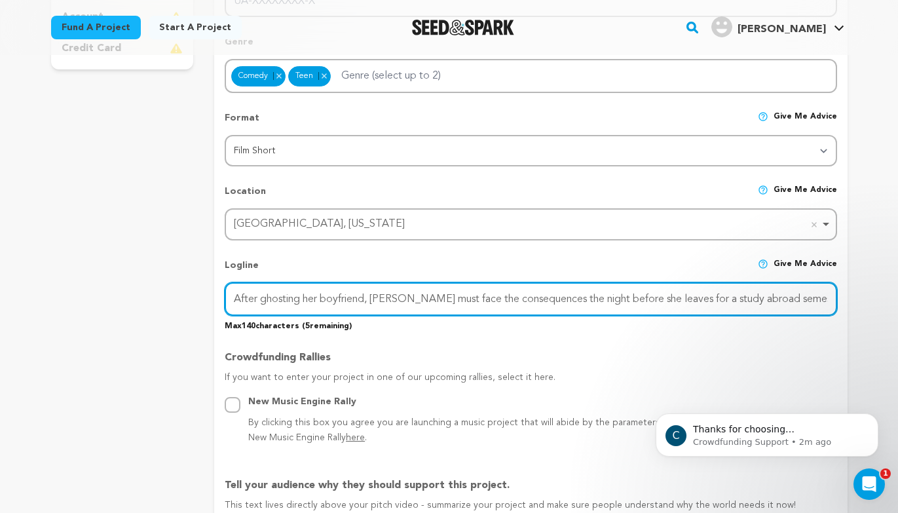
click at [774, 305] on input "After ghosting her boyfriend, [PERSON_NAME] must face the consequences the nigh…" at bounding box center [531, 298] width 612 height 33
drag, startPoint x: 403, startPoint y: 296, endPoint x: 580, endPoint y: 302, distance: 177.6
click at [580, 302] on input "After ghosting her boyfriend, Callie must face the consequences the night befor…" at bounding box center [531, 298] width 612 height 33
click at [566, 298] on input "After ghosting her boyfriend, Callie must face the consequences the night befor…" at bounding box center [531, 298] width 612 height 33
click at [638, 288] on input "After ghosting her boyfriend, Callie must face the consequences the night befor…" at bounding box center [531, 298] width 612 height 33
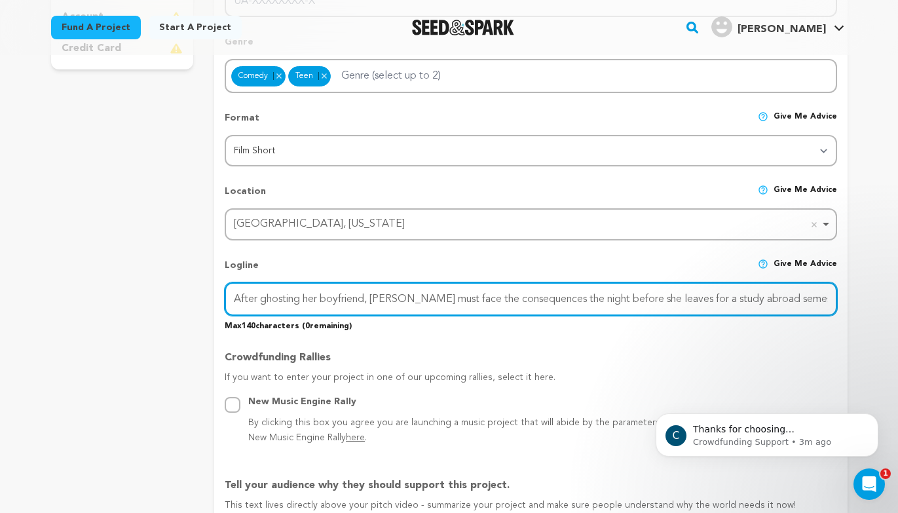
drag, startPoint x: 667, startPoint y: 295, endPoint x: 797, endPoint y: 295, distance: 130.3
click at [797, 295] on input "After ghosting her boyfriend, Callie must face the consequences the night befor…" at bounding box center [531, 298] width 612 height 33
click at [825, 295] on input "After ghosting her boyfriend, Callie must face the consequences the night befor…" at bounding box center [531, 298] width 612 height 33
click at [753, 295] on input "After ghosting her boyfriend, Callie must face the consequences the night befor…" at bounding box center [531, 298] width 612 height 33
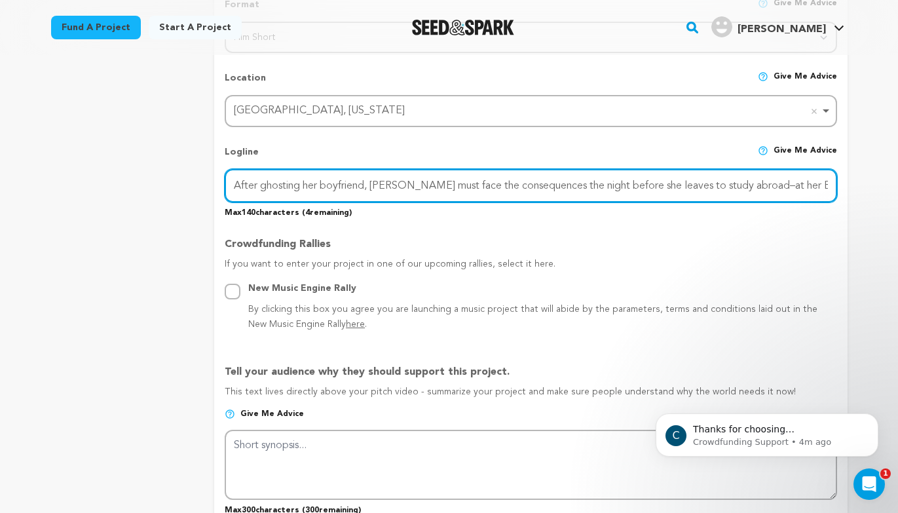
scroll to position [542, 0]
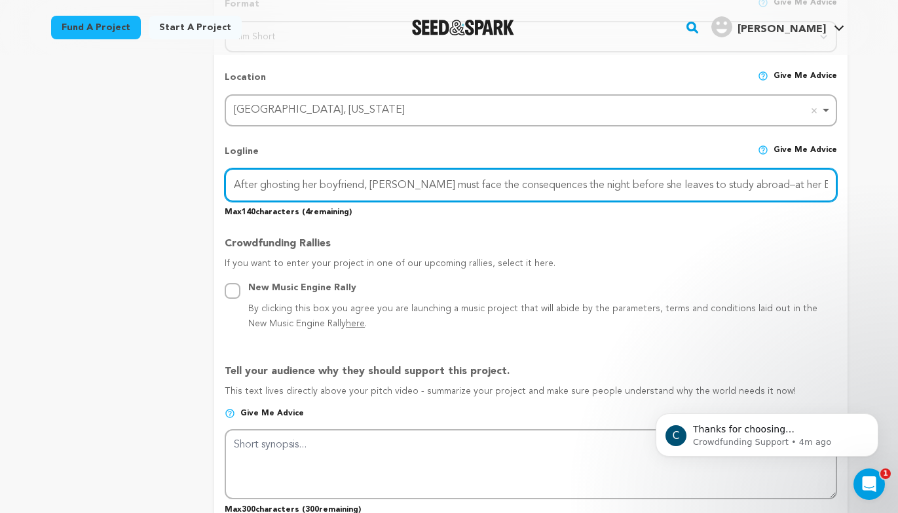
drag, startPoint x: 536, startPoint y: 184, endPoint x: 454, endPoint y: 204, distance: 84.3
click at [454, 204] on div "Logline Give me advice After ghosting her boyfriend, Callie must face the conse…" at bounding box center [531, 175] width 612 height 83
type input "After ghosting her boyfriend, Callie must face the consequences the night befor…"
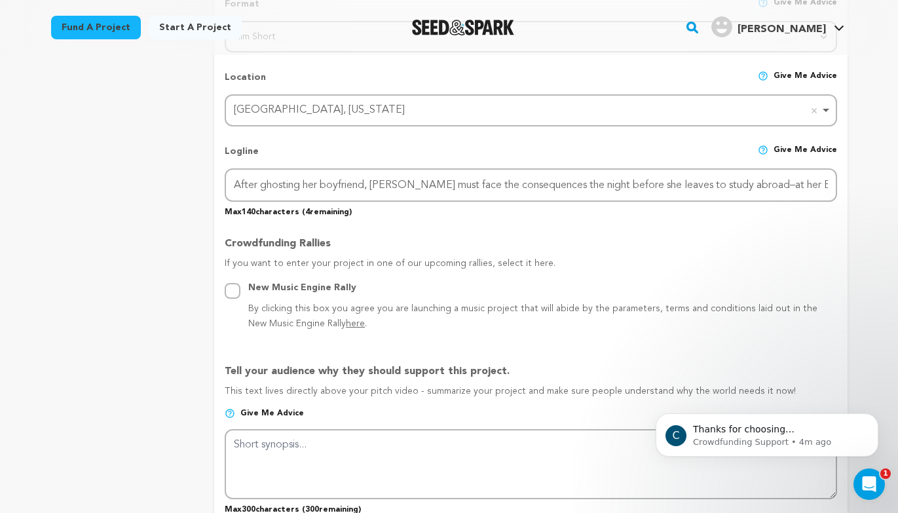
click at [454, 239] on p "Crowdfunding Rallies" at bounding box center [531, 246] width 612 height 21
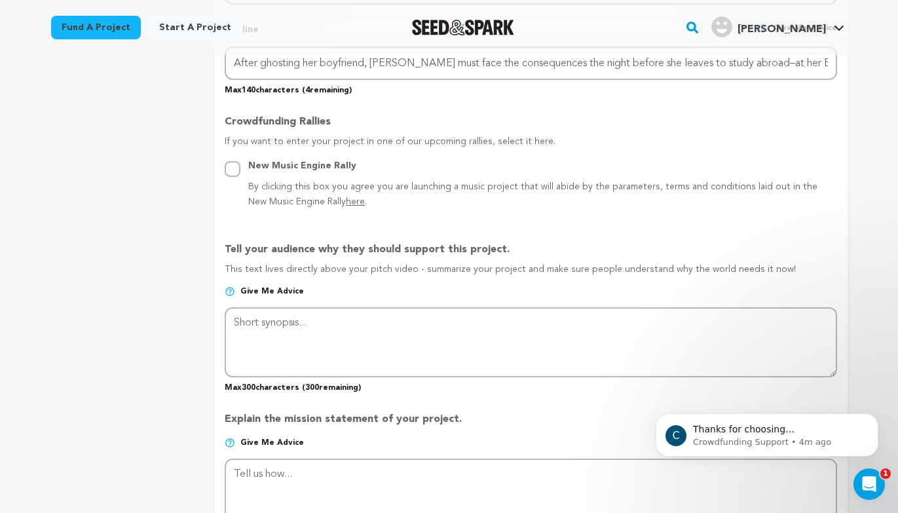
scroll to position [667, 0]
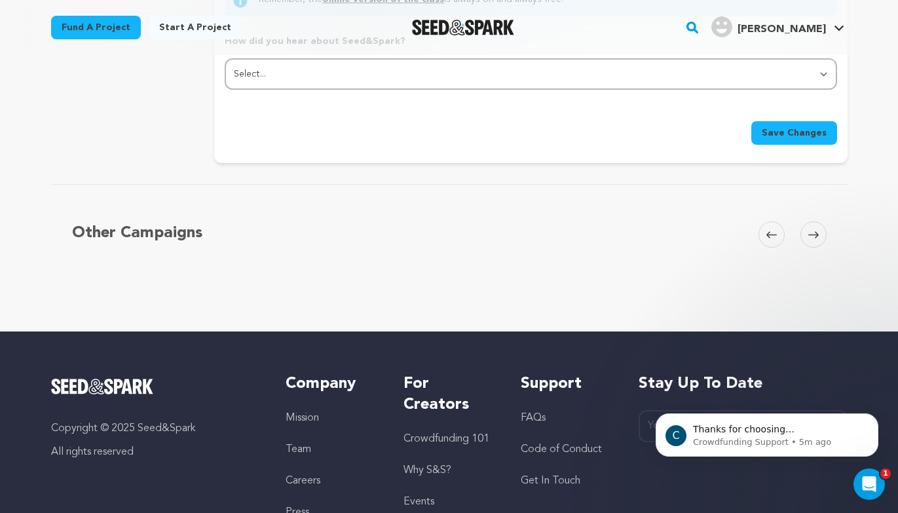
click at [786, 132] on span "Save Changes" at bounding box center [793, 132] width 65 height 13
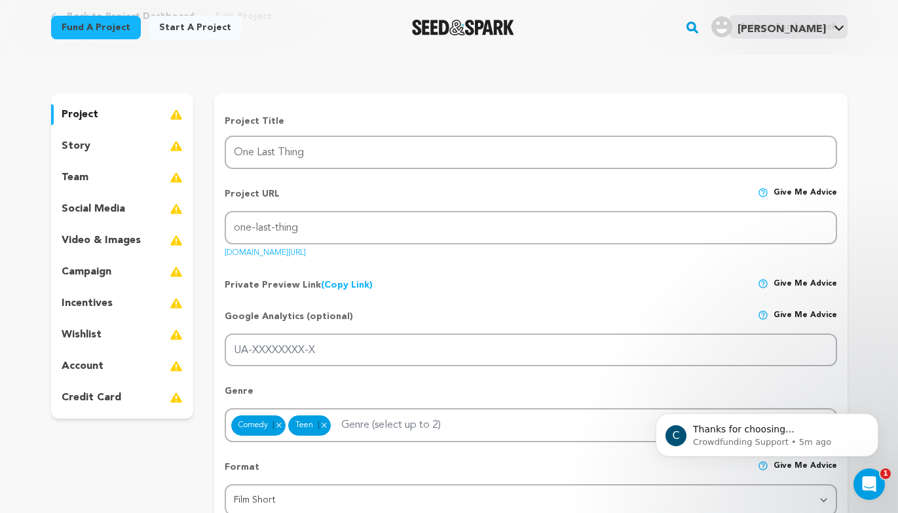
scroll to position [0, 0]
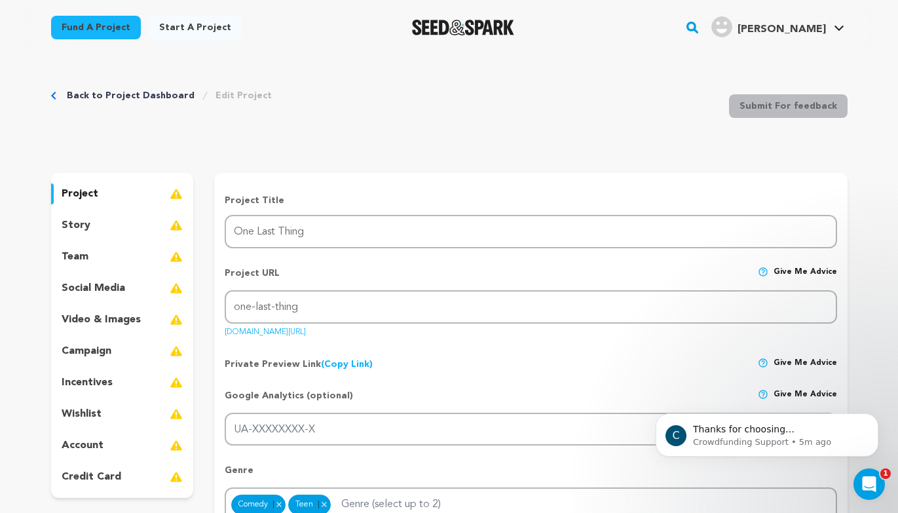
click at [79, 95] on link "Back to Project Dashboard" at bounding box center [131, 95] width 128 height 13
